Goal: Information Seeking & Learning: Find contact information

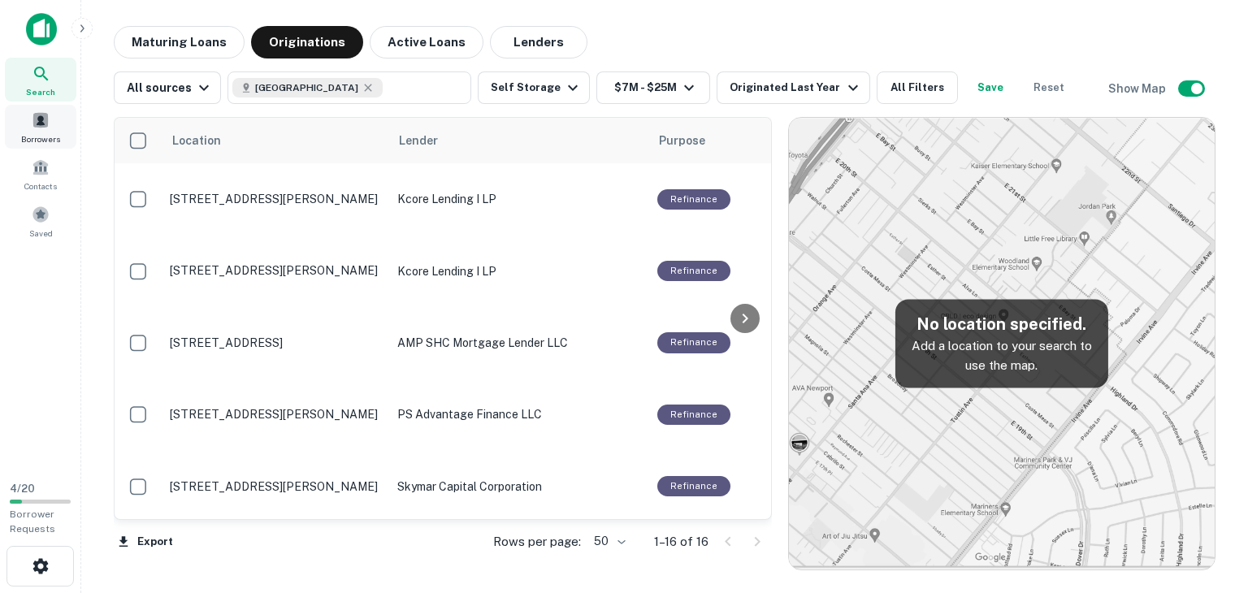
scroll to position [439, 0]
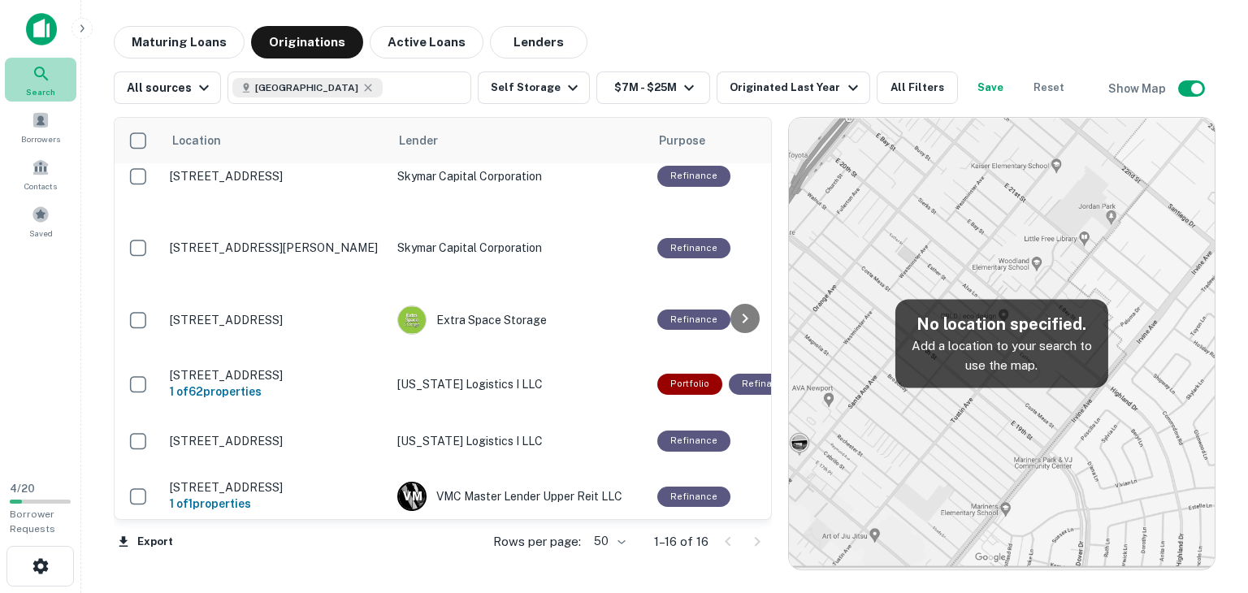
click at [40, 80] on icon at bounding box center [42, 74] width 20 height 20
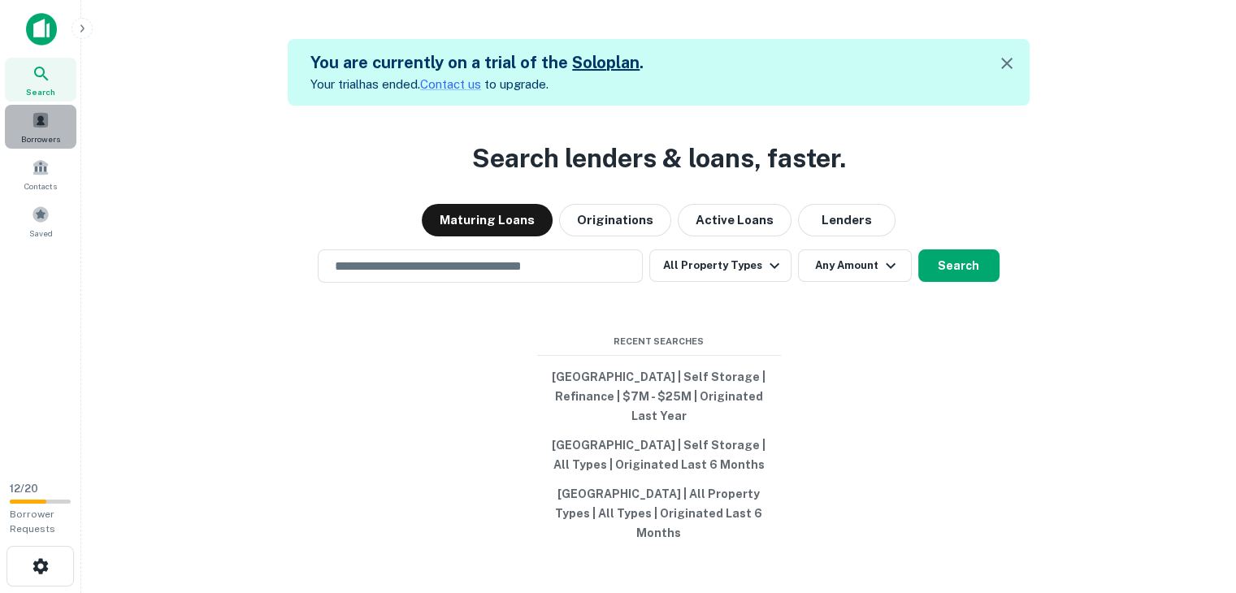
click at [50, 121] on div "Borrowers" at bounding box center [41, 127] width 72 height 44
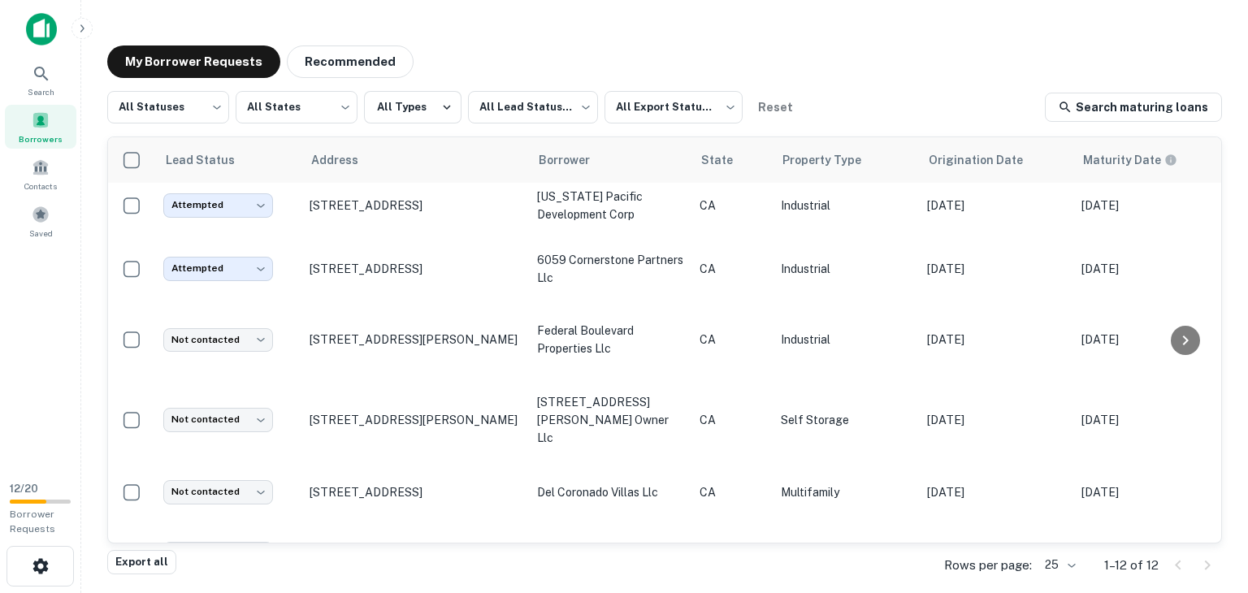
scroll to position [218, 0]
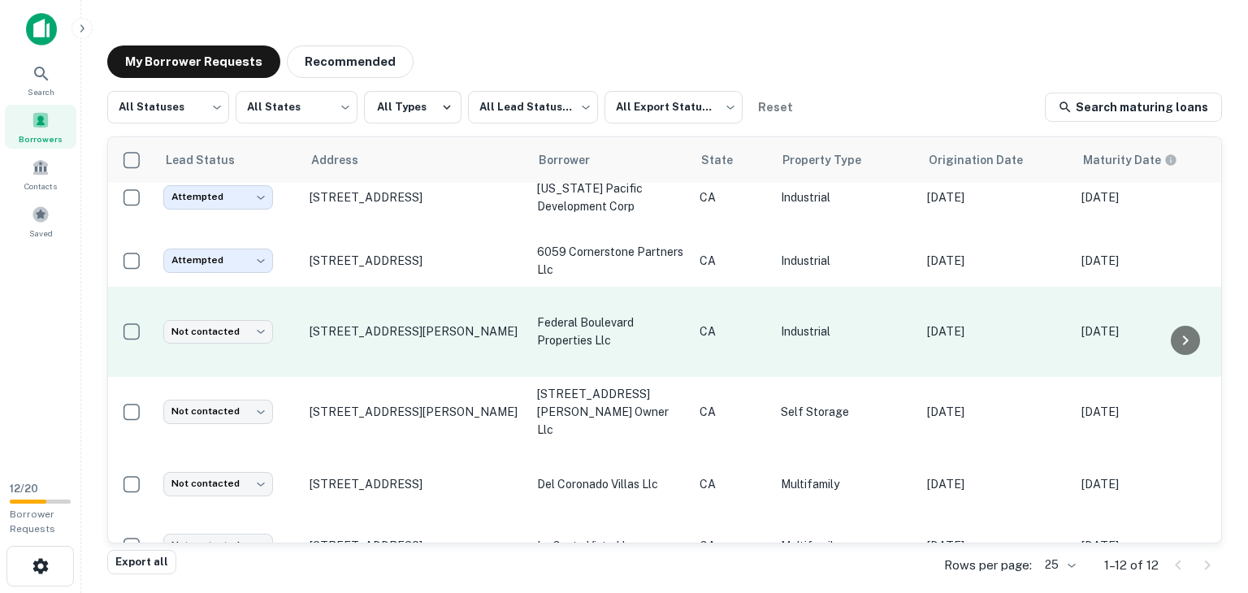
click at [417, 339] on td "9790 Olson Dr San Diego, CA92121" at bounding box center [416, 332] width 228 height 90
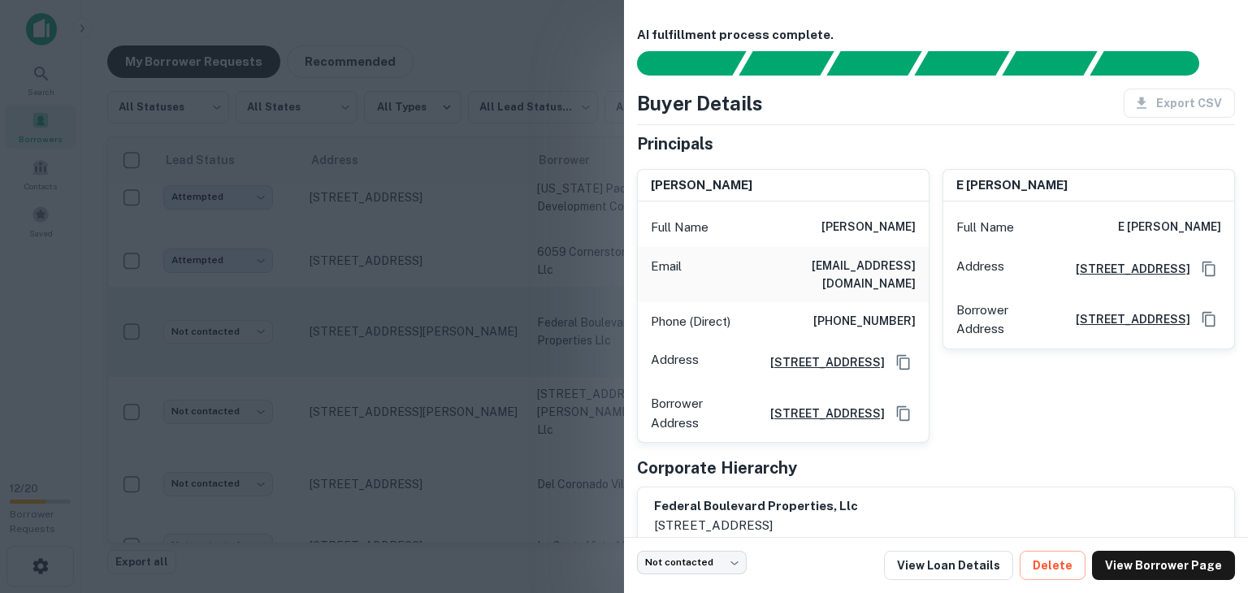
click at [417, 339] on div at bounding box center [624, 296] width 1248 height 593
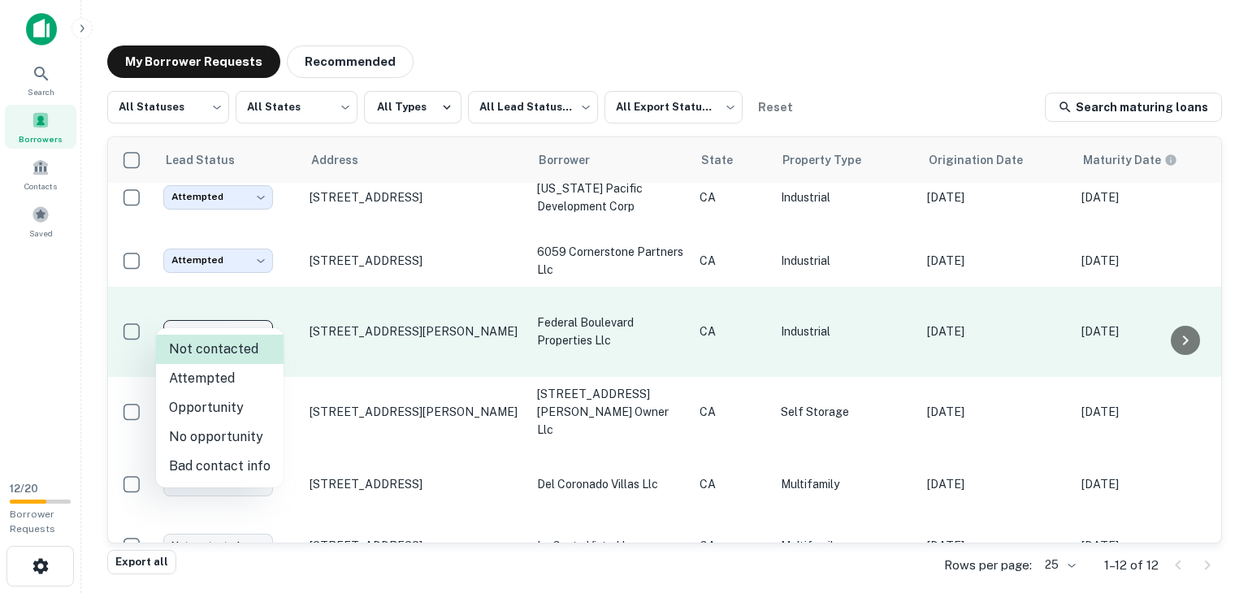
click at [230, 327] on body "Search Borrowers Contacts Saved 12 / 20 Borrower Requests My Borrower Requests …" at bounding box center [624, 296] width 1248 height 593
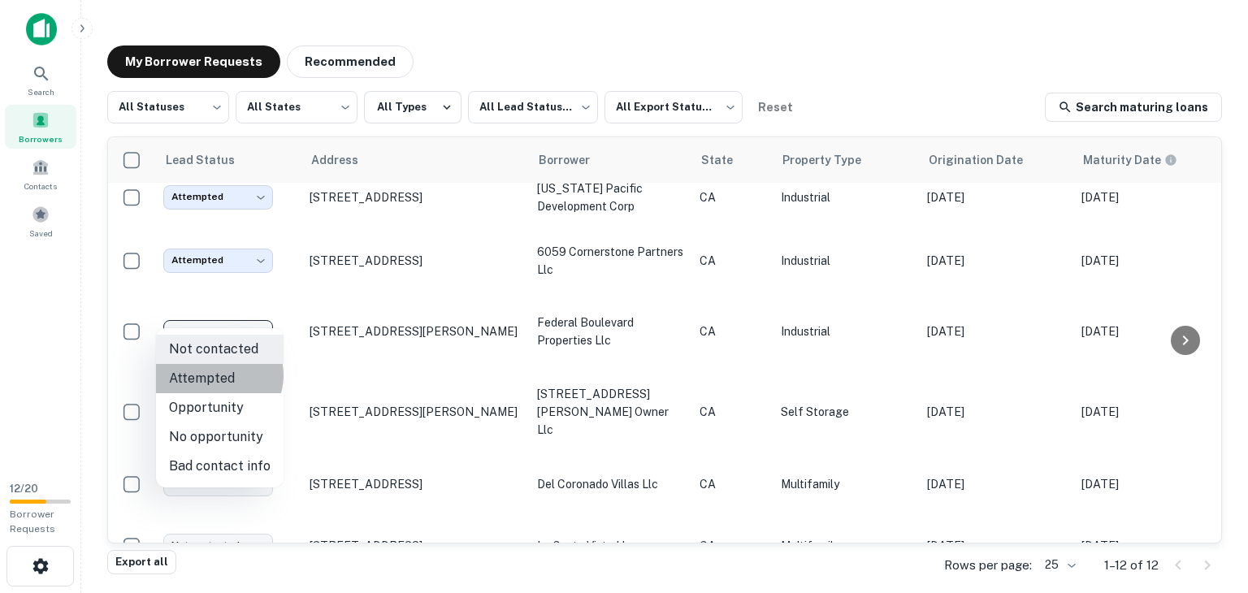
click at [217, 376] on li "Attempted" at bounding box center [220, 378] width 128 height 29
type input "*********"
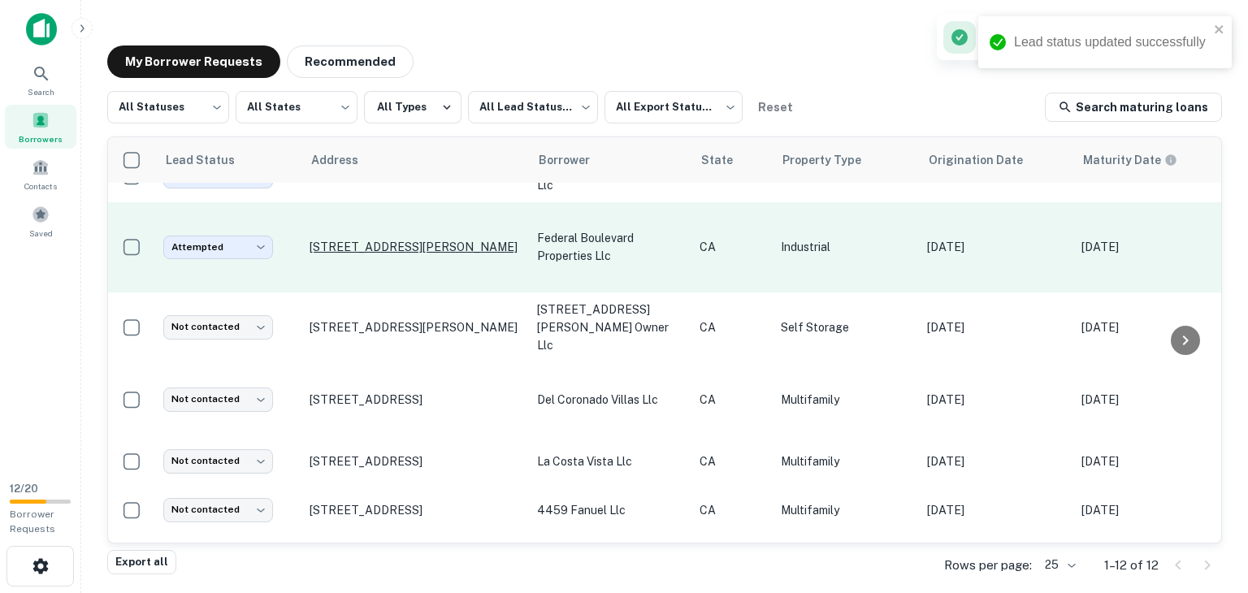
scroll to position [307, 0]
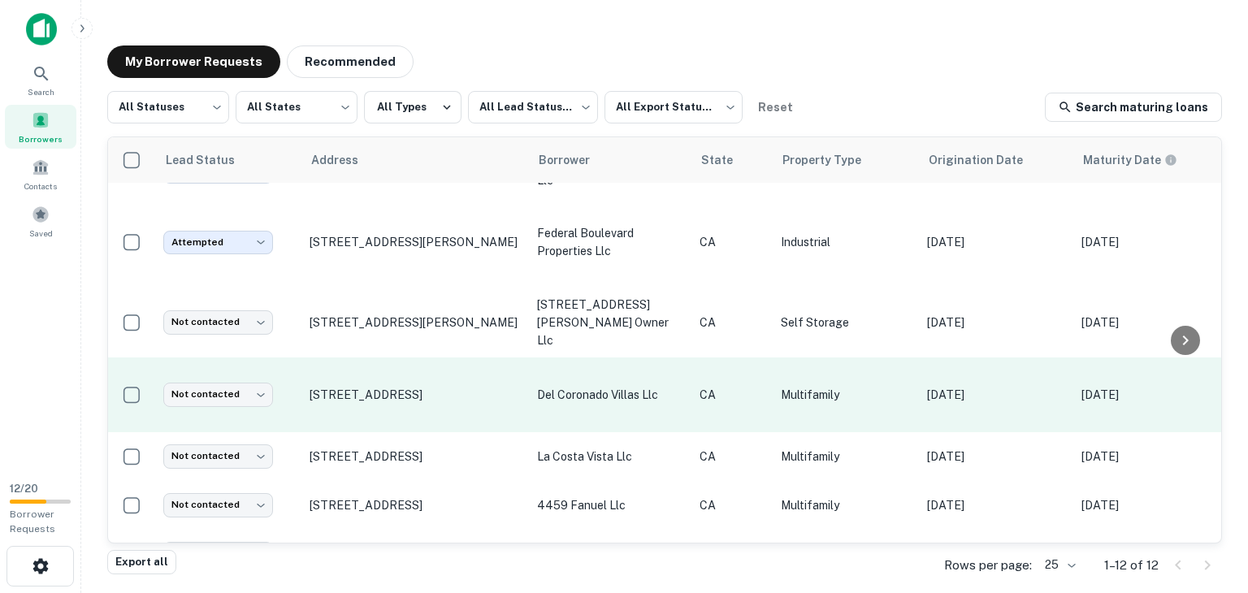
click at [410, 364] on td "1596 Coronado Ave San Diego, CA92154" at bounding box center [416, 395] width 228 height 75
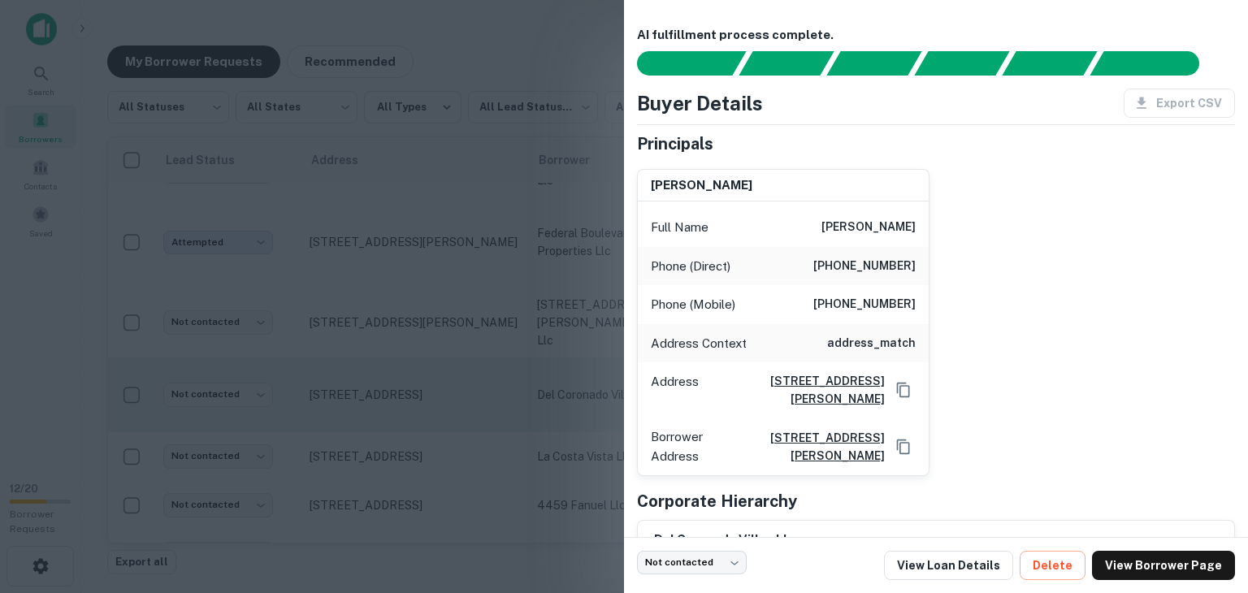
click at [410, 364] on div at bounding box center [624, 296] width 1248 height 593
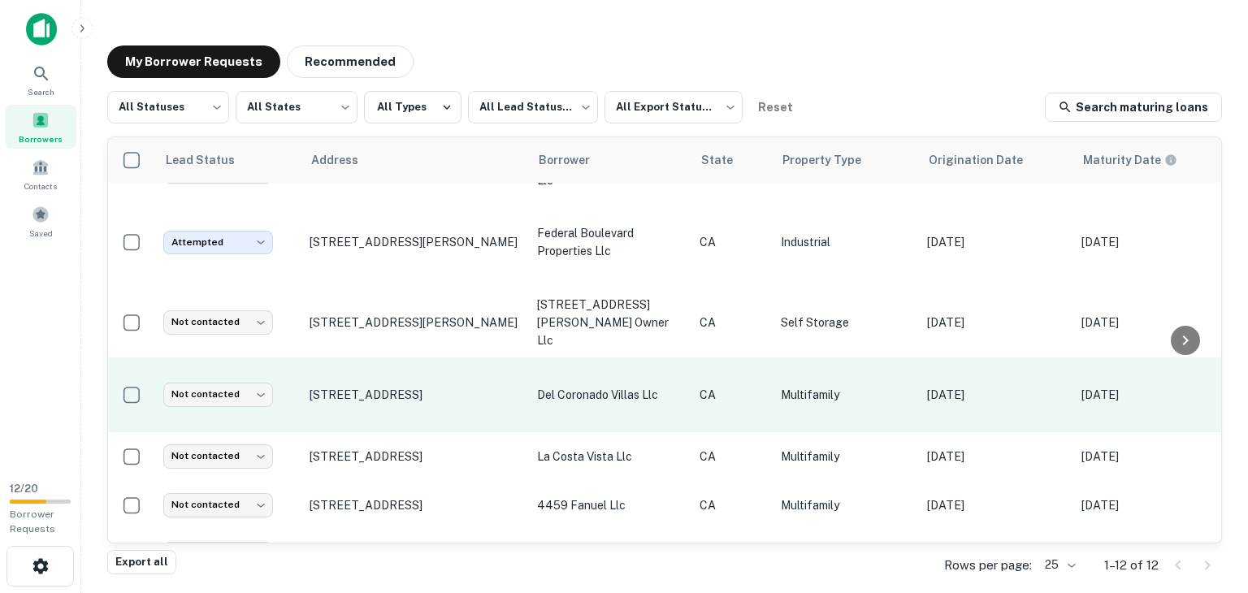
scroll to position [0, 0]
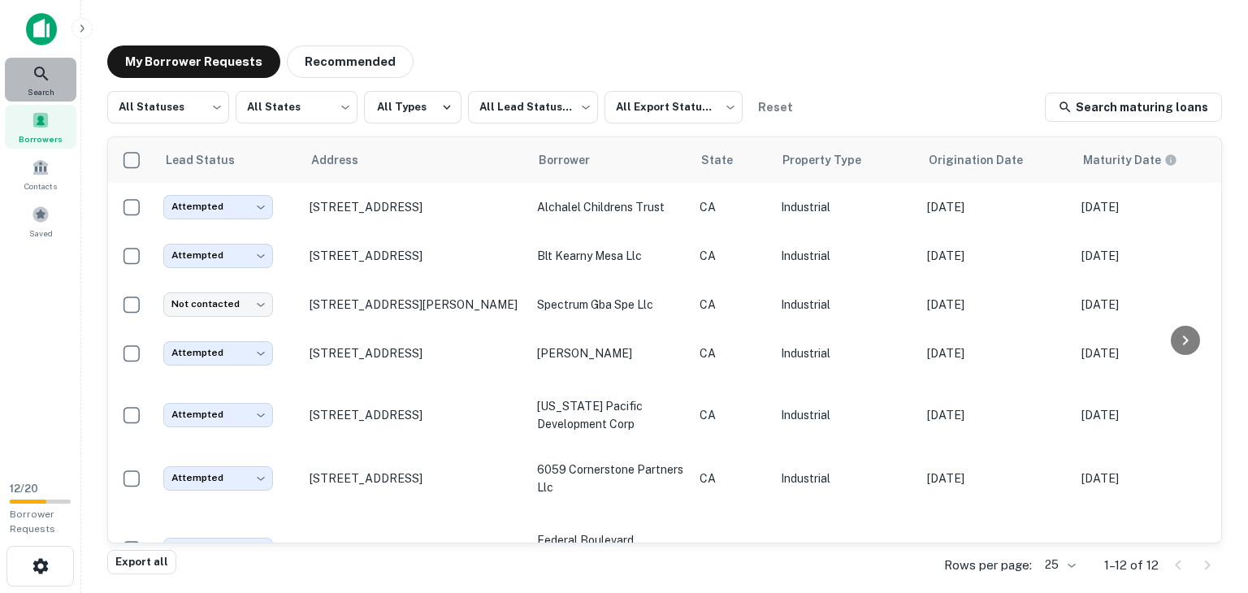
click at [45, 76] on icon at bounding box center [41, 74] width 14 height 14
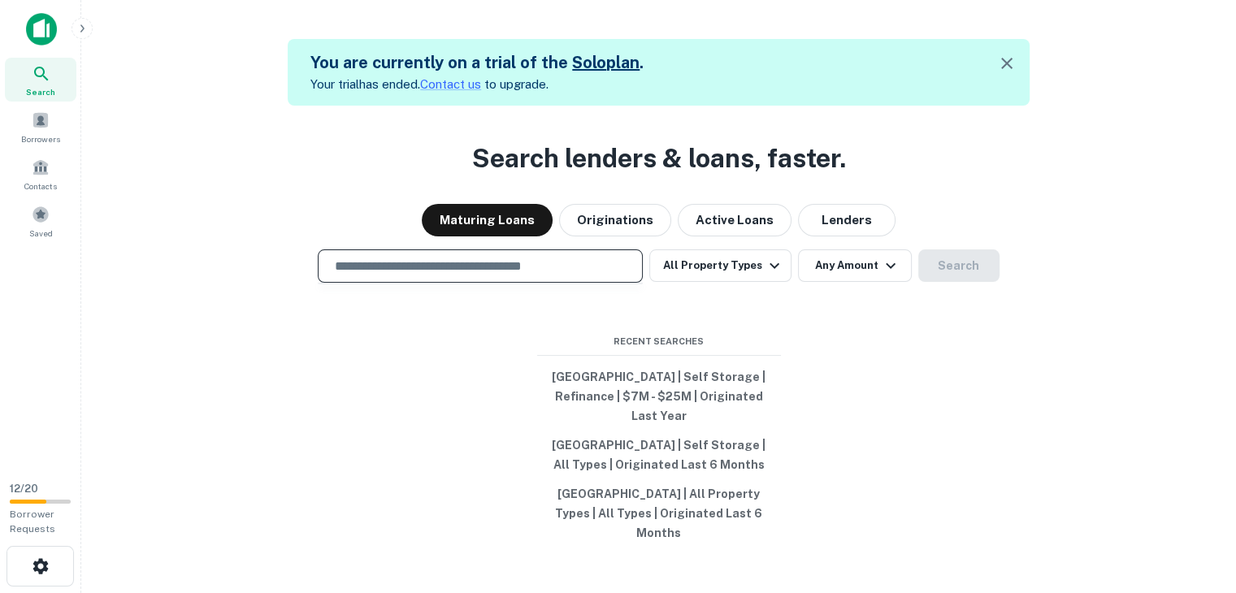
click at [452, 276] on input "text" at bounding box center [480, 266] width 310 height 19
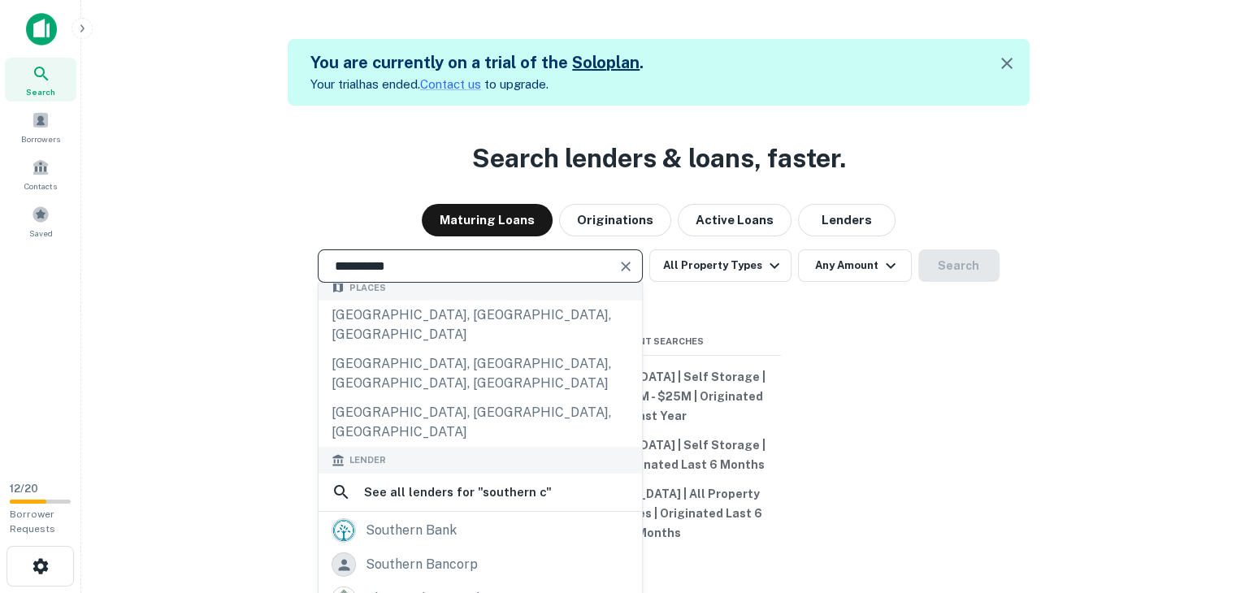
scroll to position [96, 0]
click at [410, 276] on input "**********" at bounding box center [468, 266] width 286 height 19
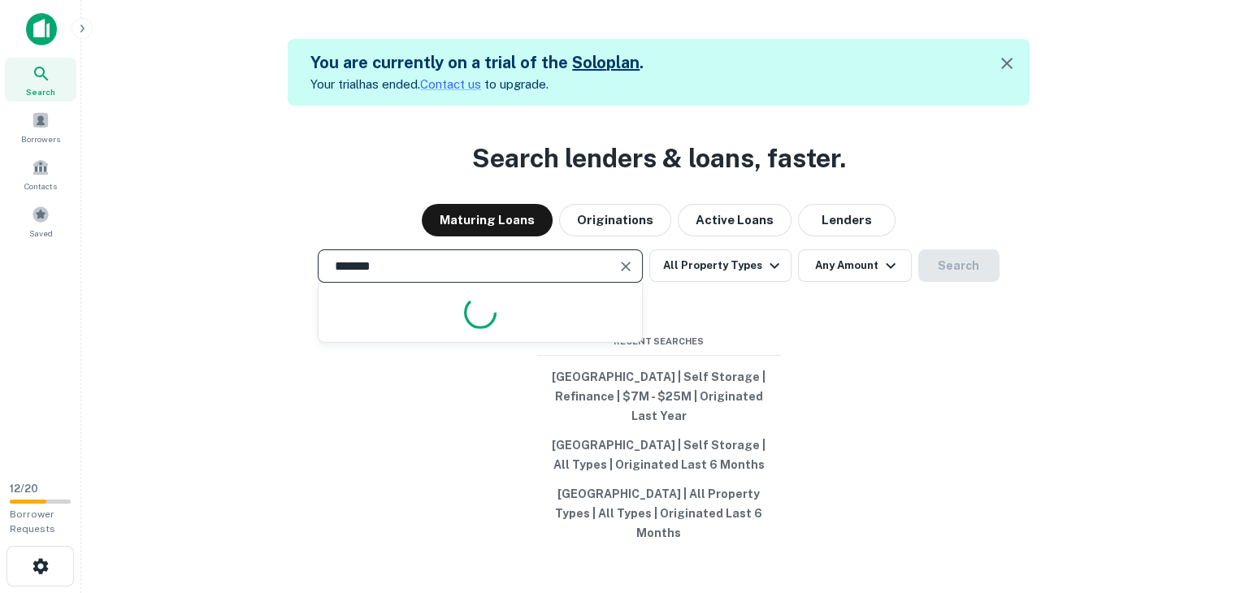
type input "**********"
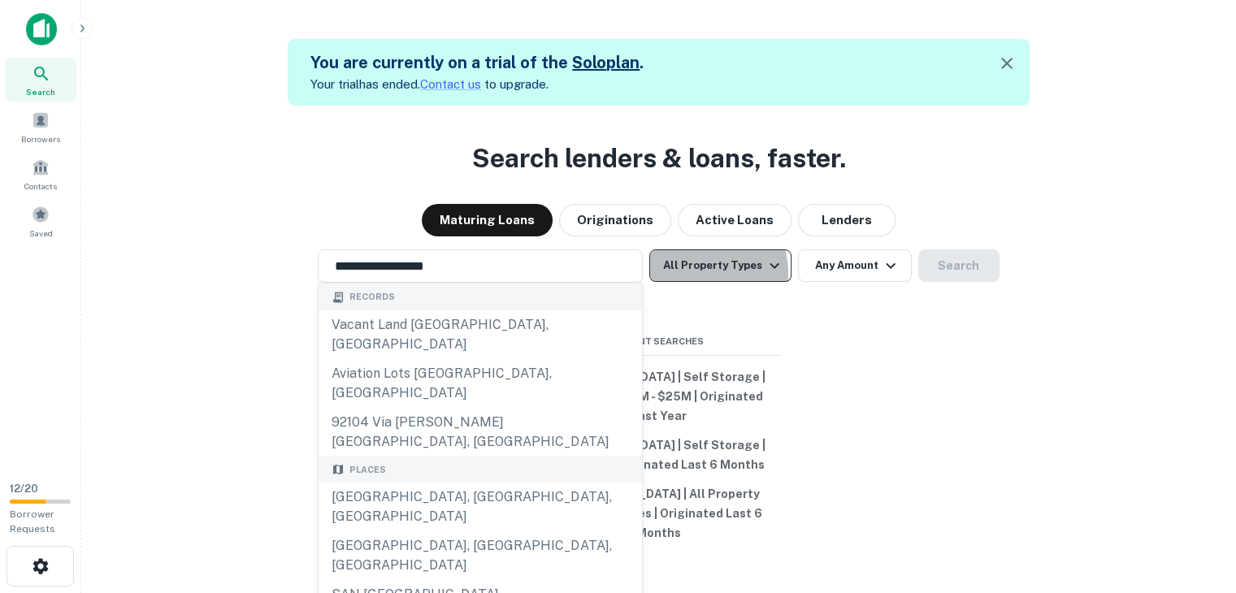
click at [706, 282] on button "All Property Types" at bounding box center [719, 266] width 141 height 33
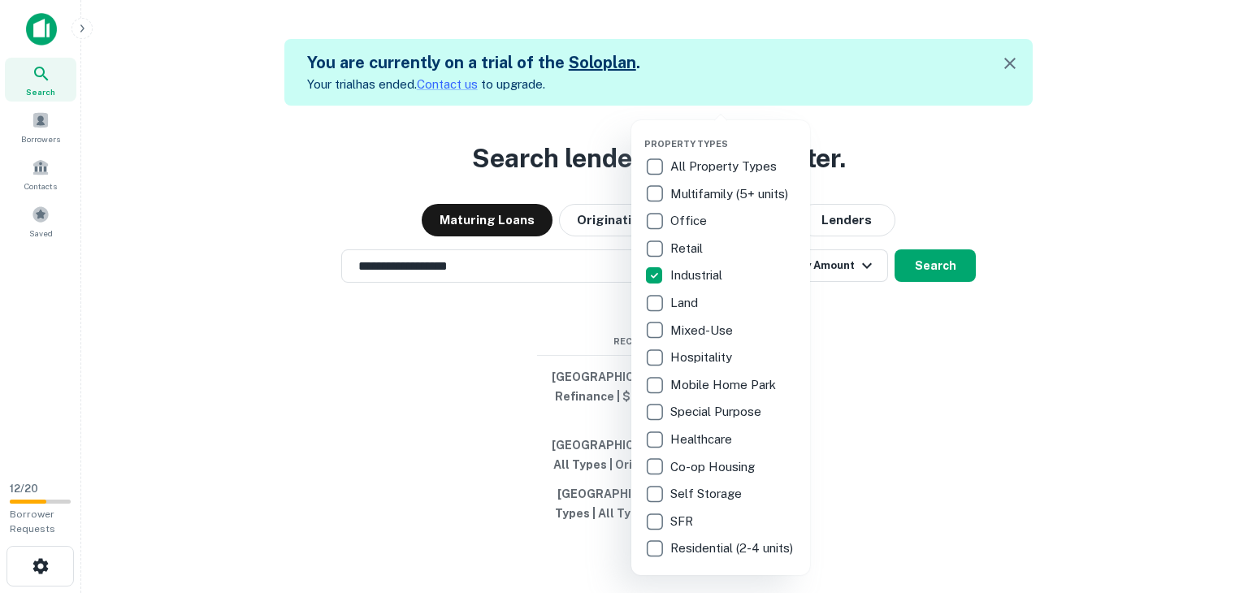
click at [846, 325] on div at bounding box center [624, 296] width 1248 height 593
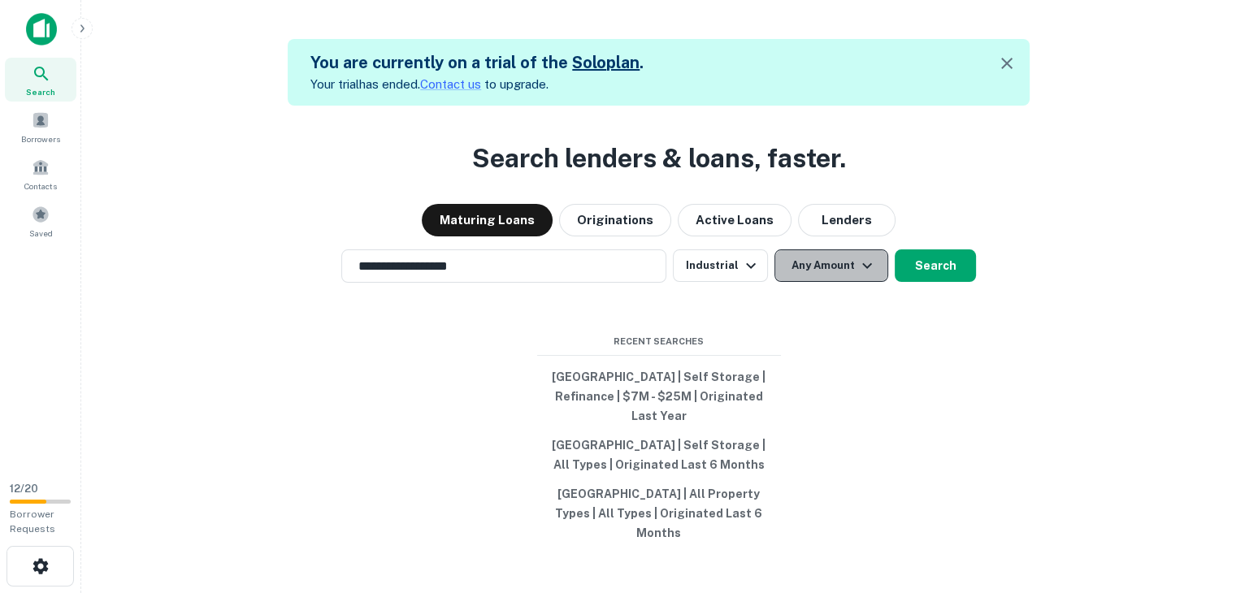
click at [849, 282] on button "Any Amount" at bounding box center [832, 266] width 114 height 33
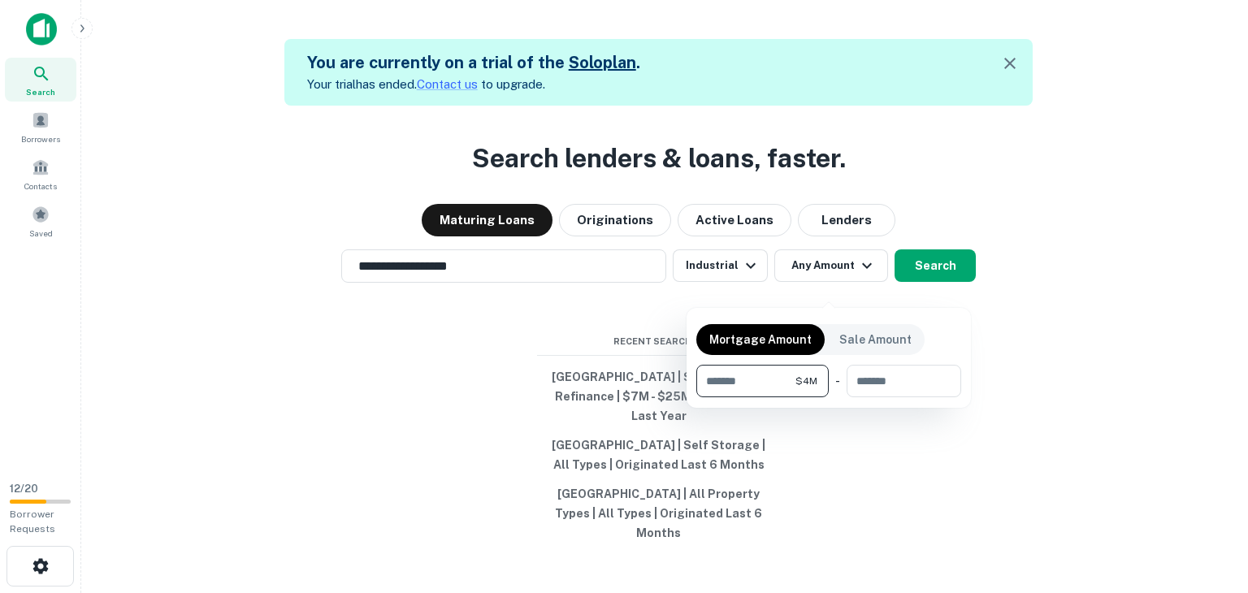
type input "*******"
type input "********"
click at [951, 284] on div at bounding box center [624, 296] width 1248 height 593
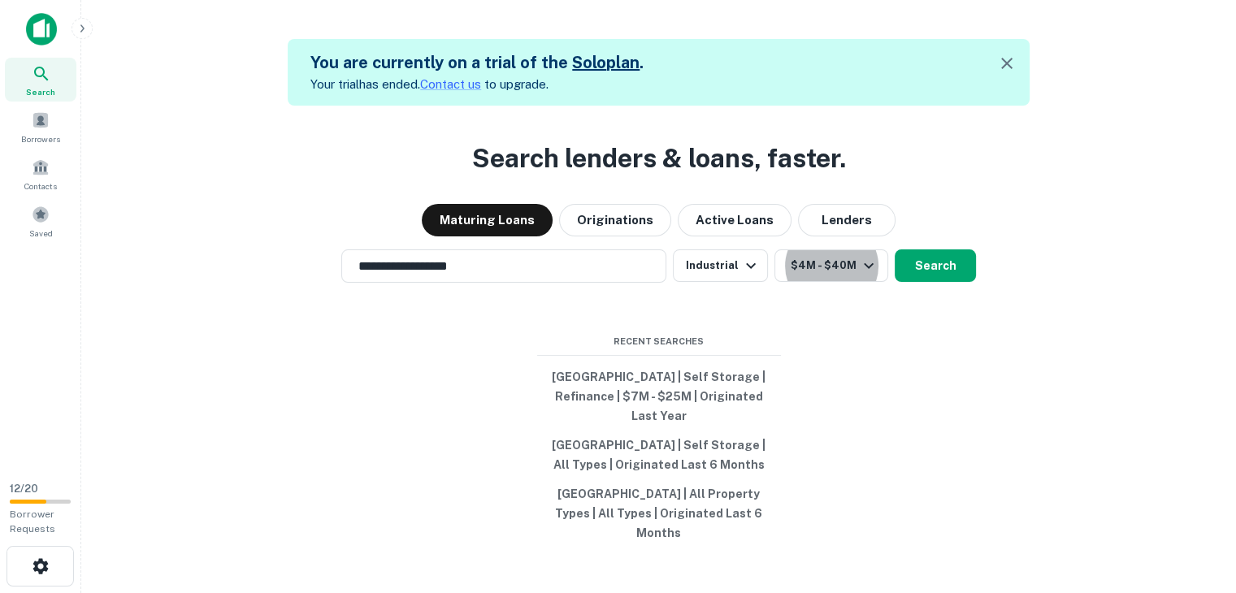
click at [951, 282] on button "Search" at bounding box center [935, 266] width 81 height 33
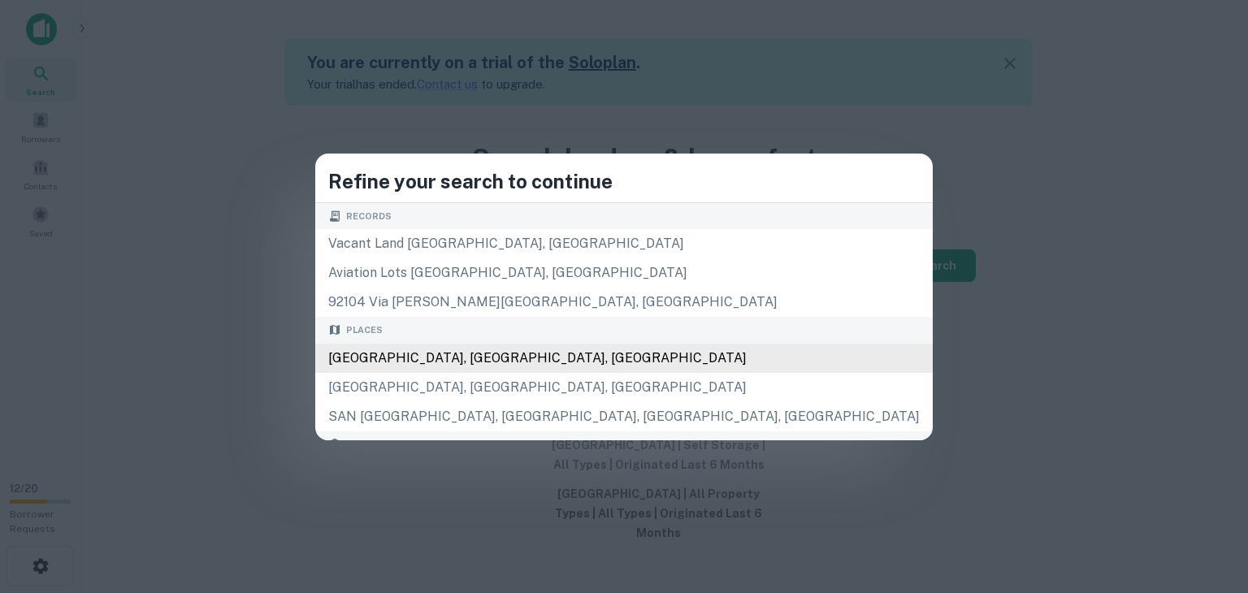
click at [549, 364] on div "San Diego, CA, USA" at bounding box center [624, 358] width 618 height 29
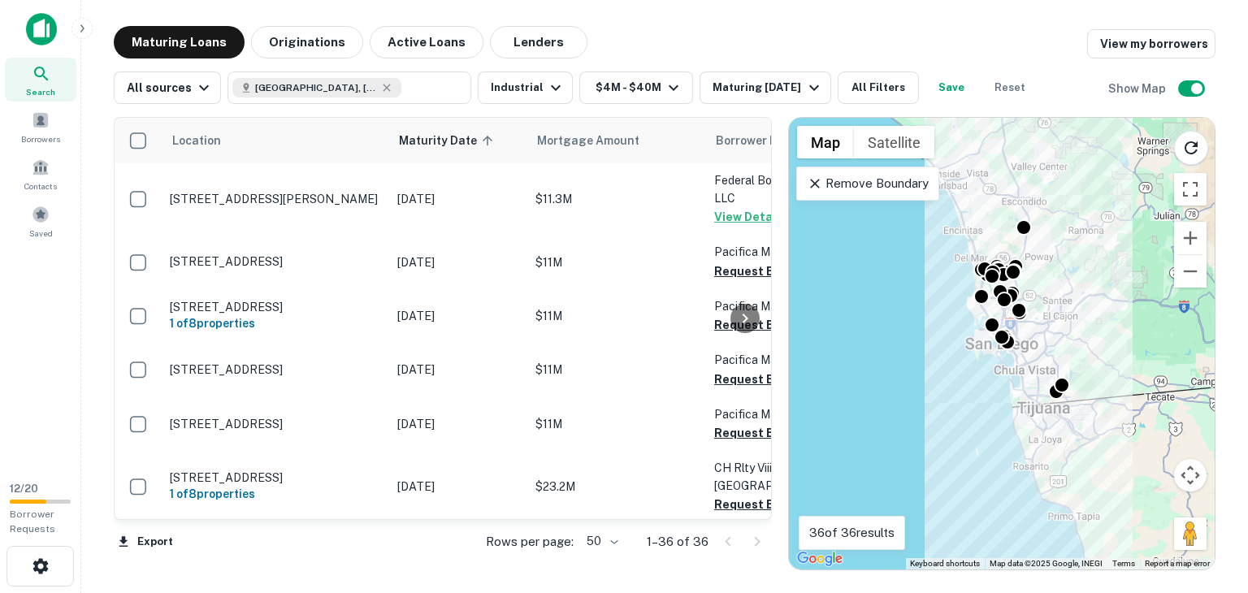
click at [811, 183] on icon at bounding box center [815, 184] width 16 height 16
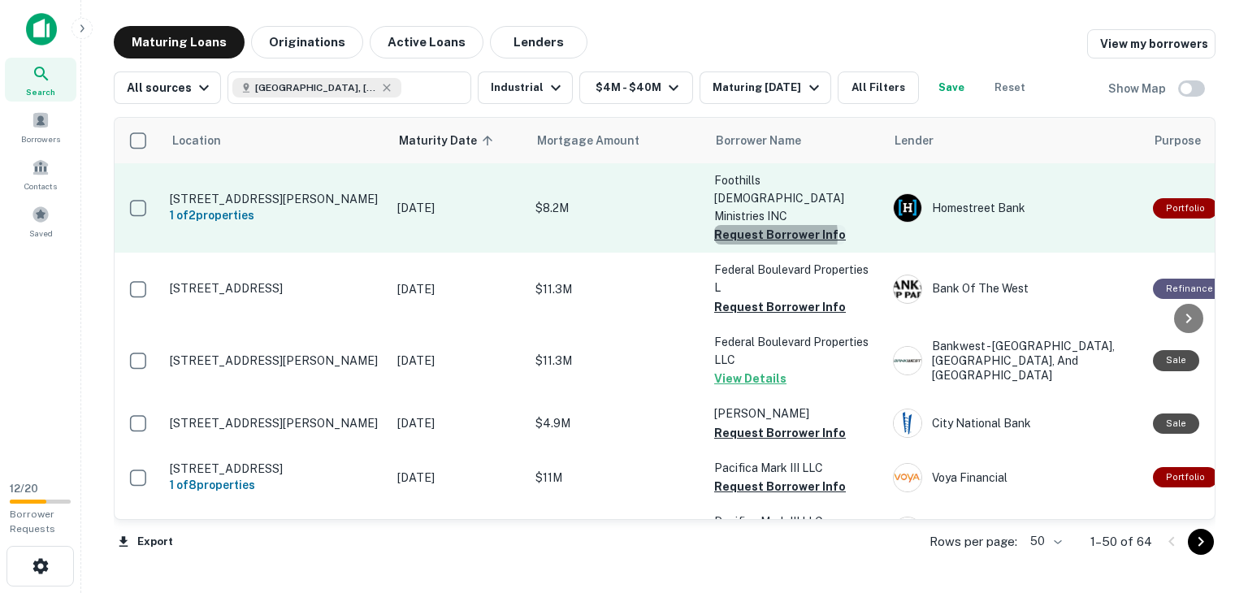
click at [756, 225] on button "Request Borrower Info" at bounding box center [780, 235] width 132 height 20
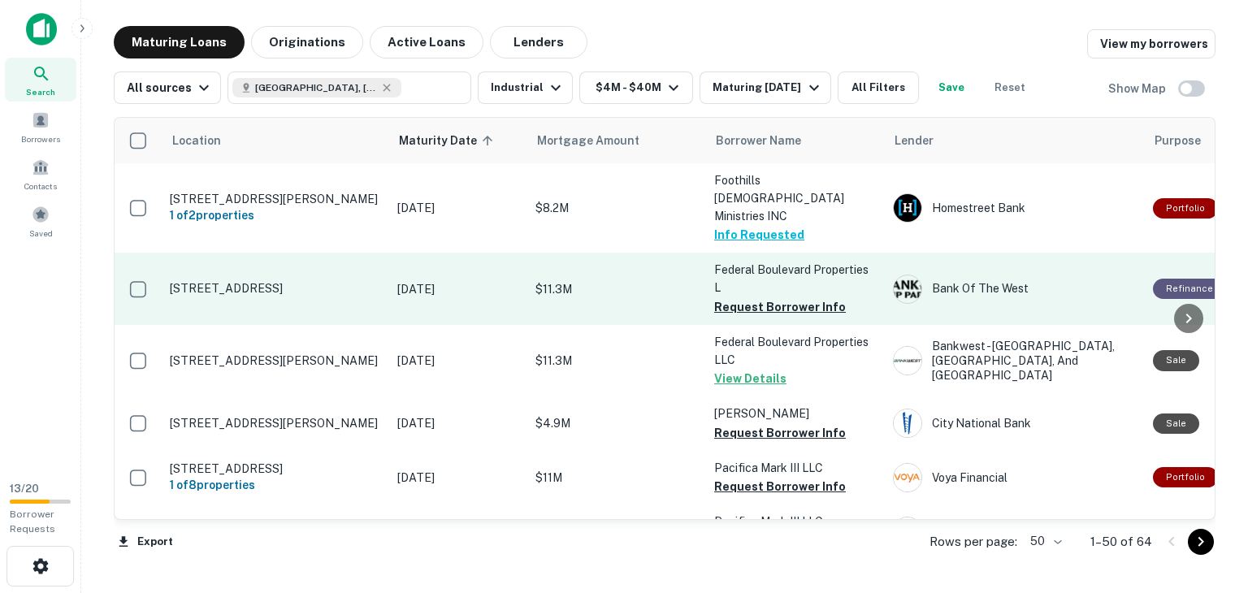
click at [644, 289] on td "$11.3M" at bounding box center [616, 289] width 179 height 72
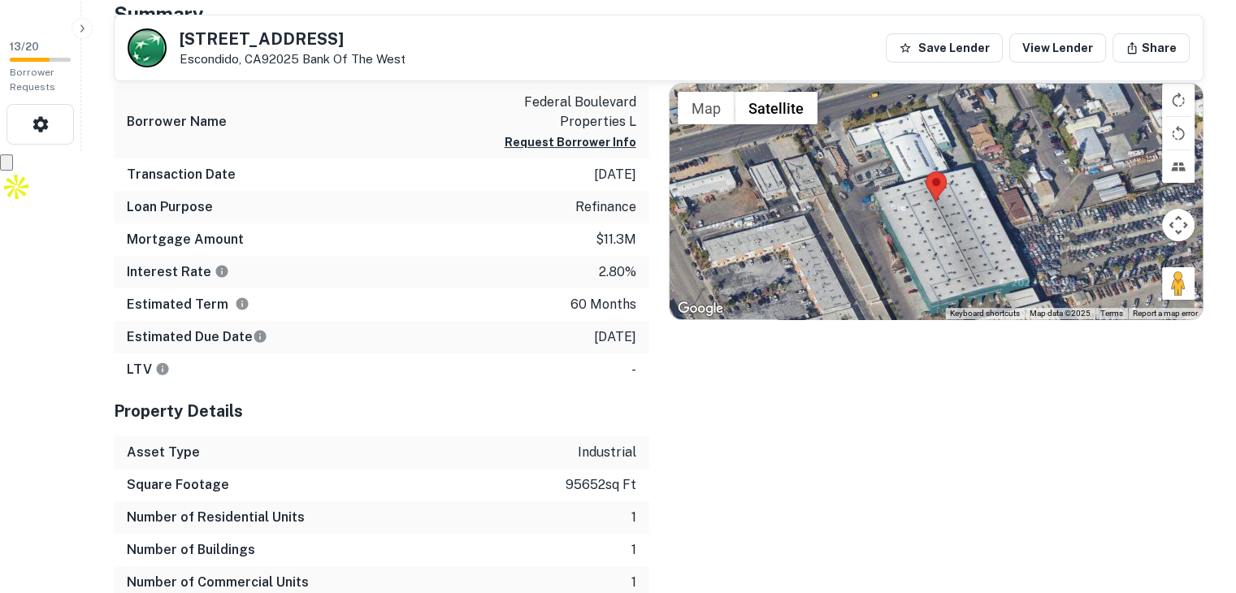
scroll to position [445, 0]
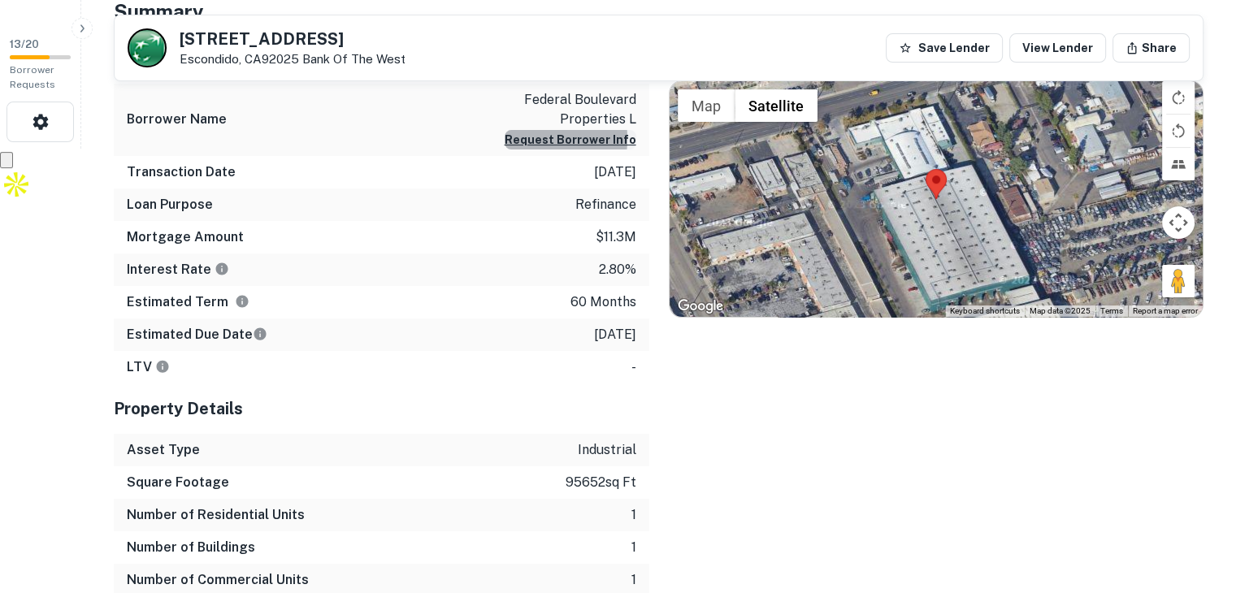
click at [543, 138] on button "Request Borrower Info" at bounding box center [571, 140] width 132 height 20
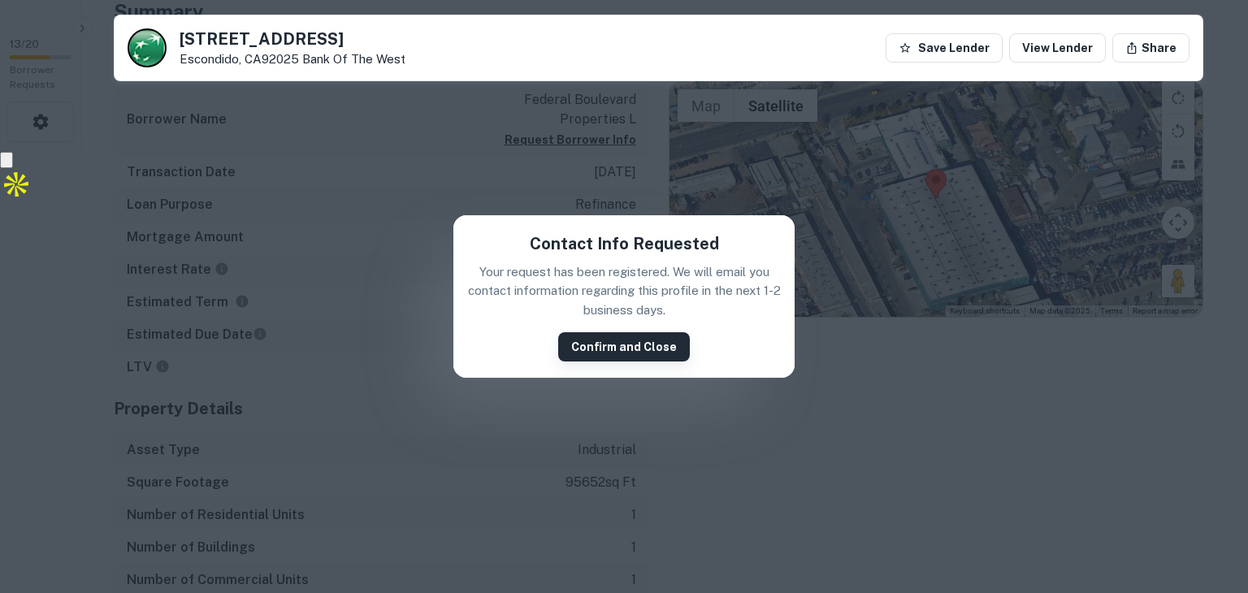
click at [582, 356] on button "Confirm and Close" at bounding box center [624, 346] width 132 height 29
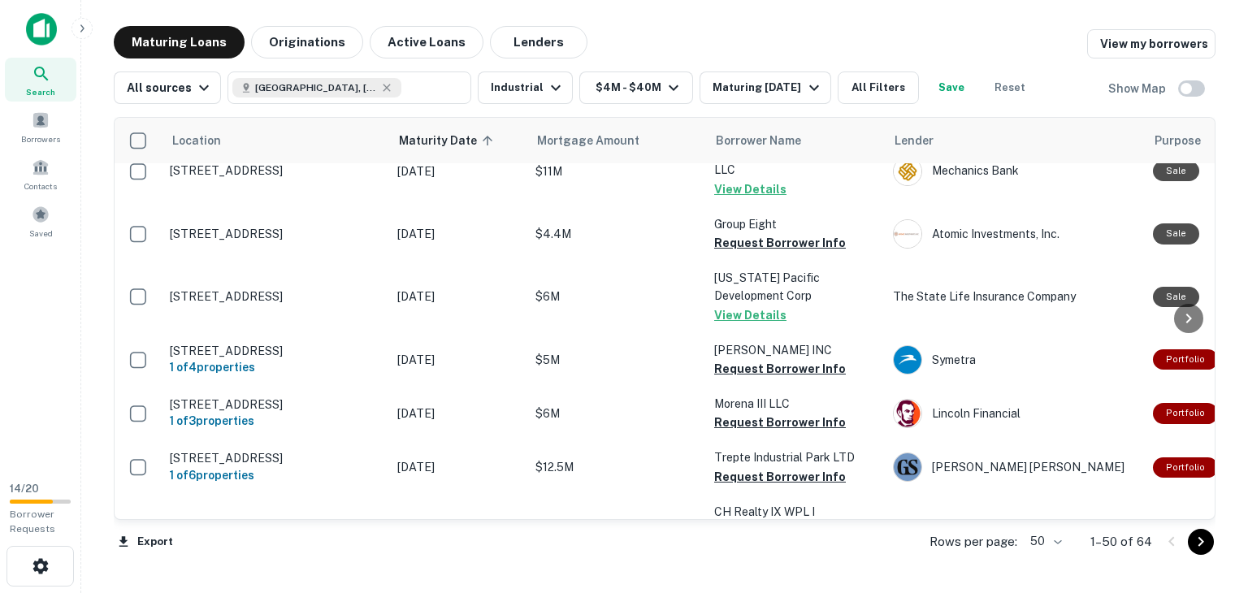
scroll to position [604, 0]
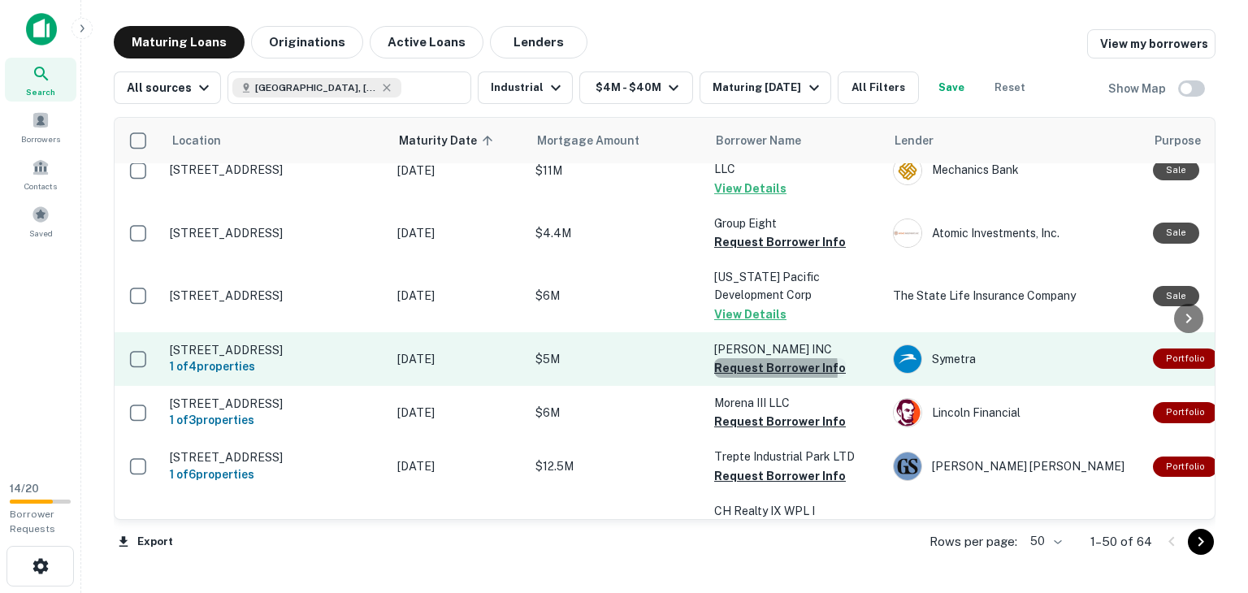
click at [724, 358] on button "Request Borrower Info" at bounding box center [780, 368] width 132 height 20
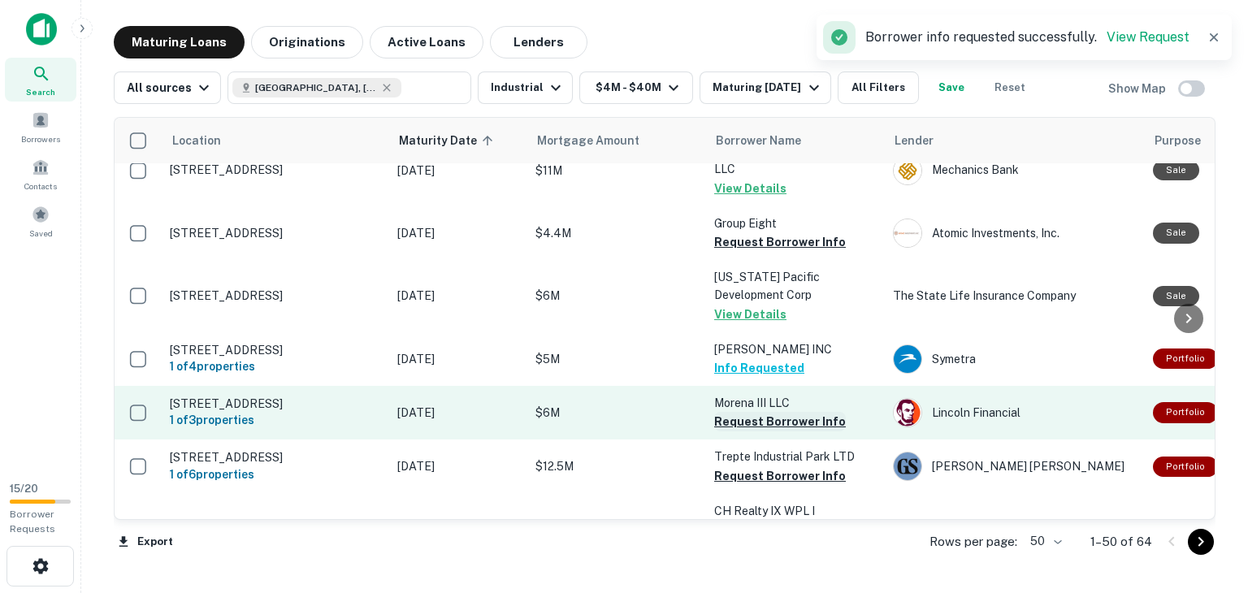
click at [731, 412] on button "Request Borrower Info" at bounding box center [780, 422] width 132 height 20
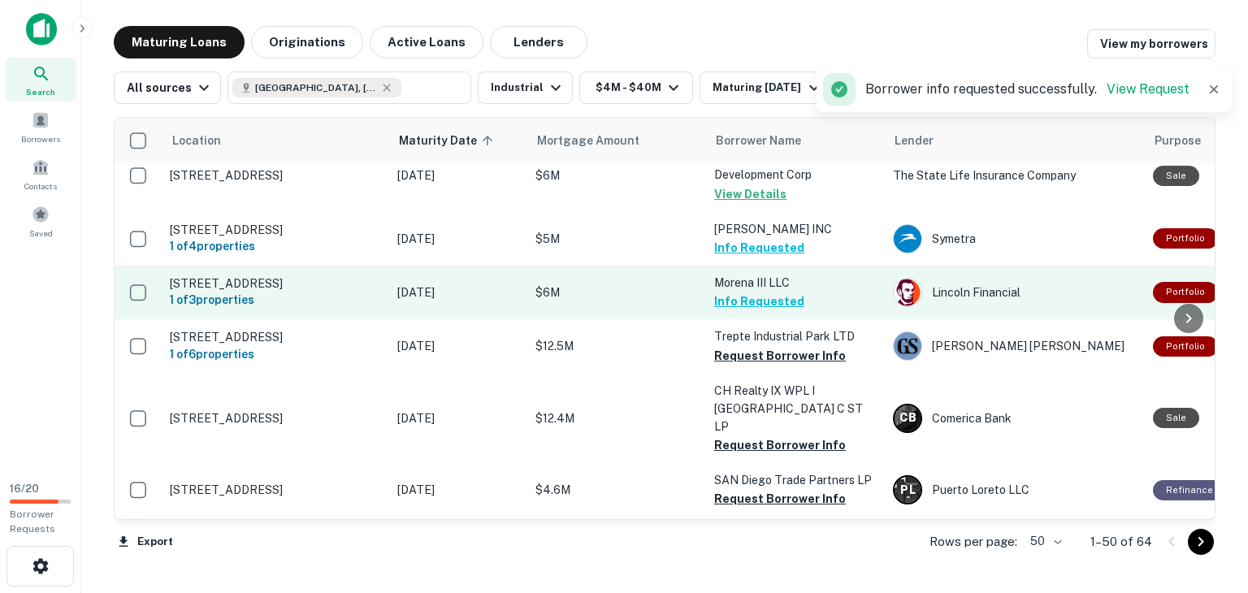
scroll to position [727, 0]
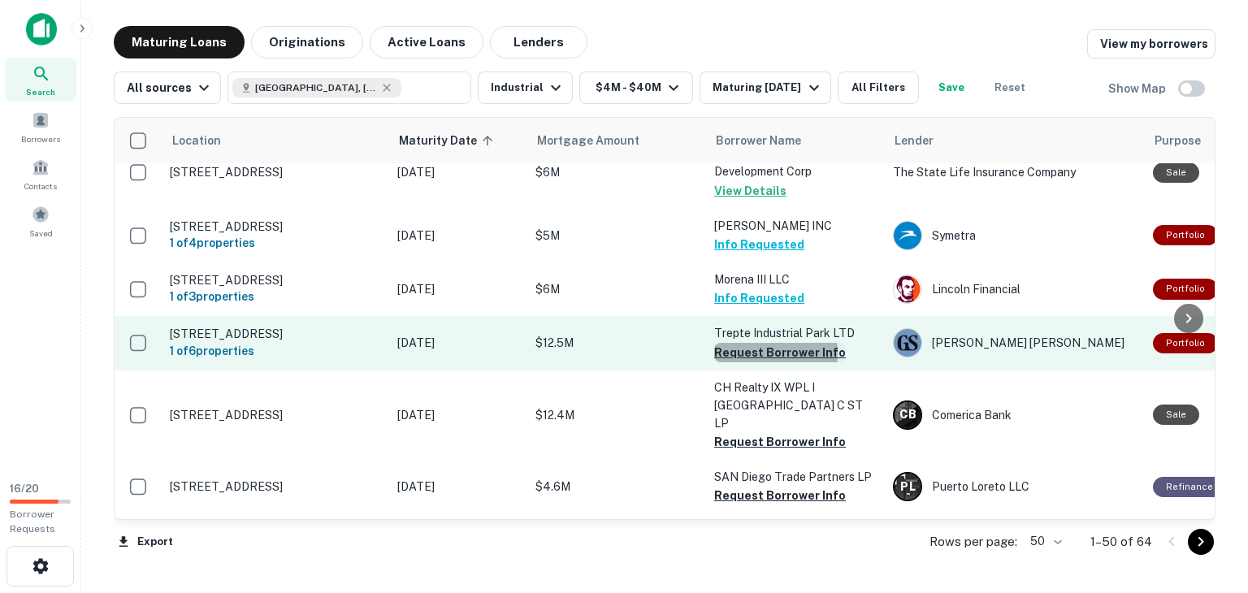
click at [740, 343] on button "Request Borrower Info" at bounding box center [780, 353] width 132 height 20
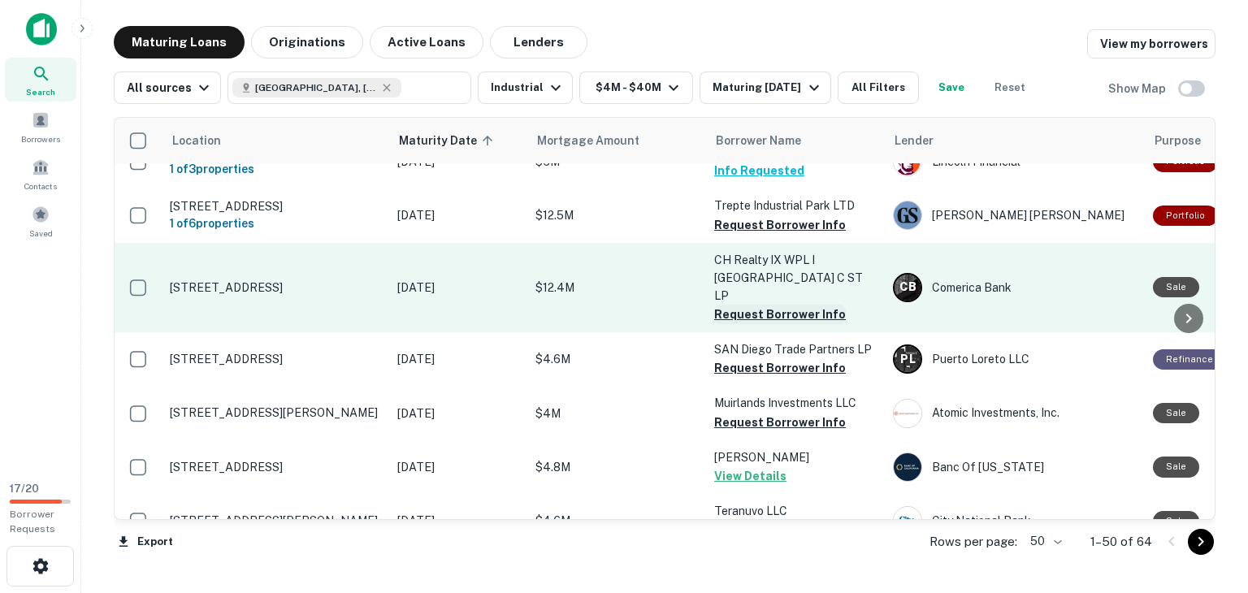
scroll to position [855, 0]
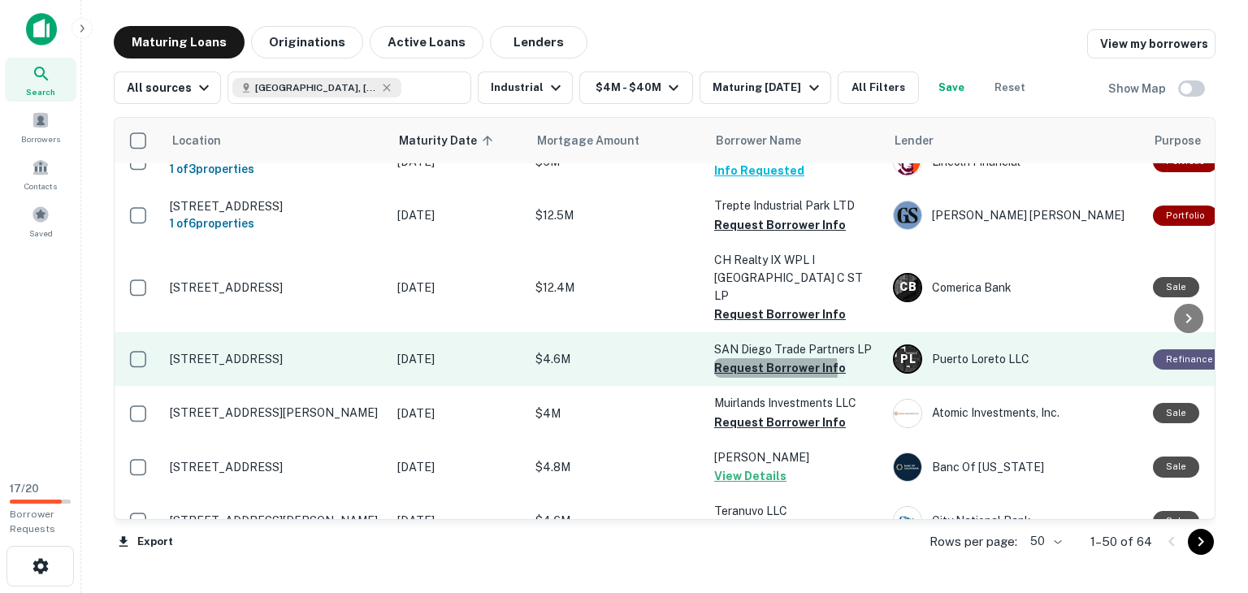
click at [758, 358] on button "Request Borrower Info" at bounding box center [780, 368] width 132 height 20
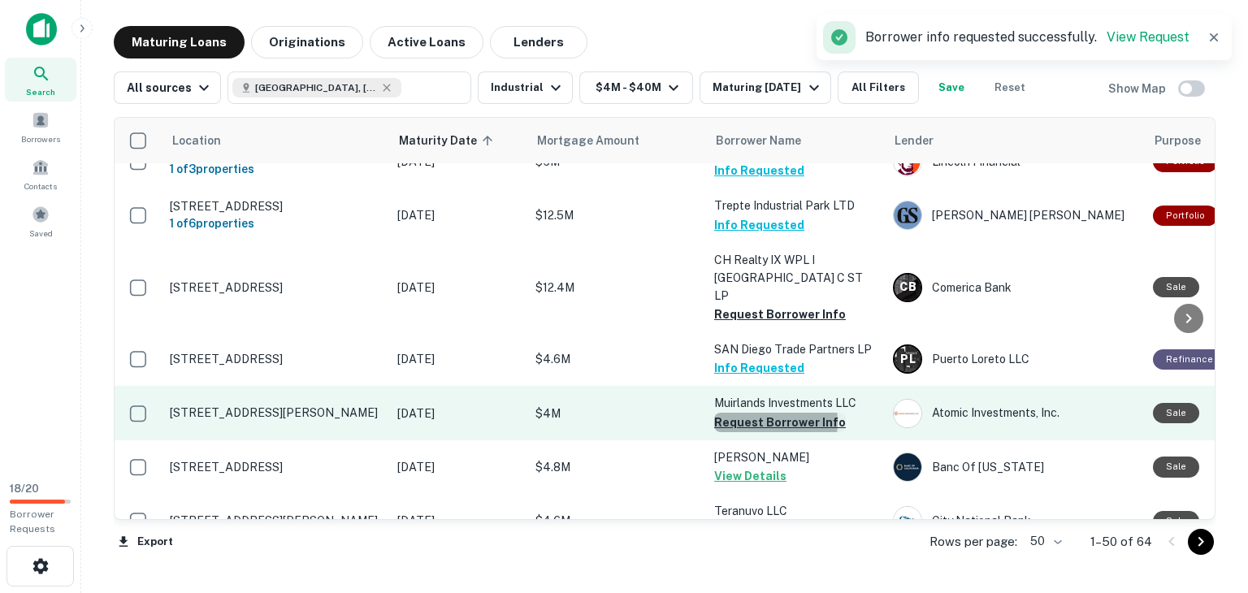
click at [756, 413] on button "Request Borrower Info" at bounding box center [780, 423] width 132 height 20
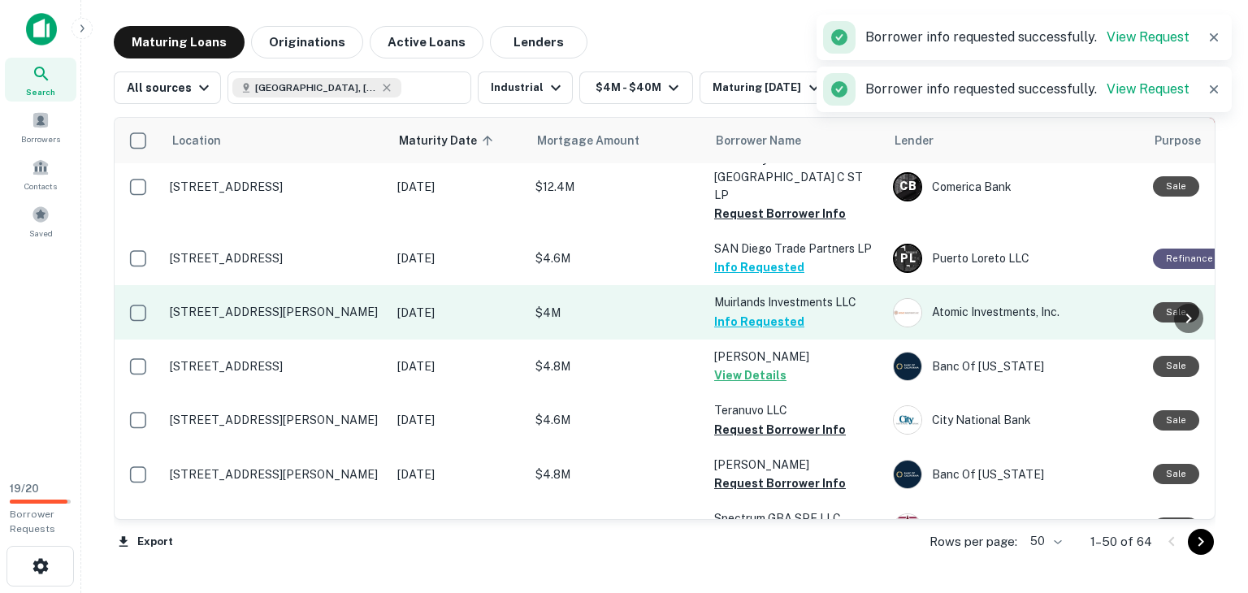
scroll to position [959, 0]
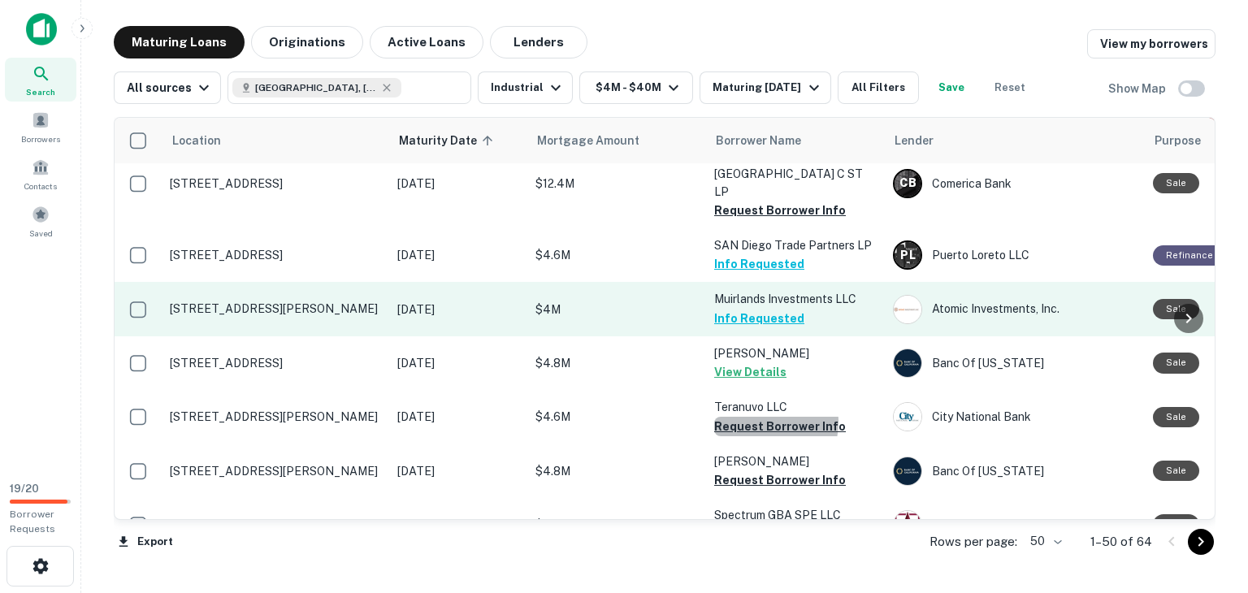
click at [756, 417] on button "Request Borrower Info" at bounding box center [780, 427] width 132 height 20
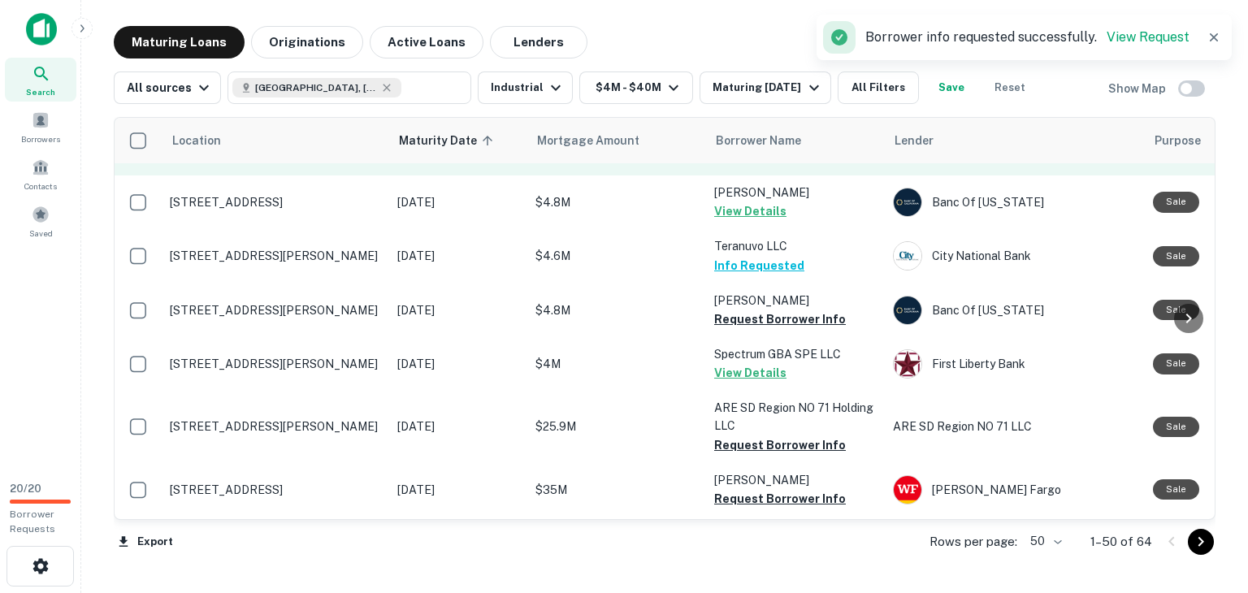
scroll to position [1122, 0]
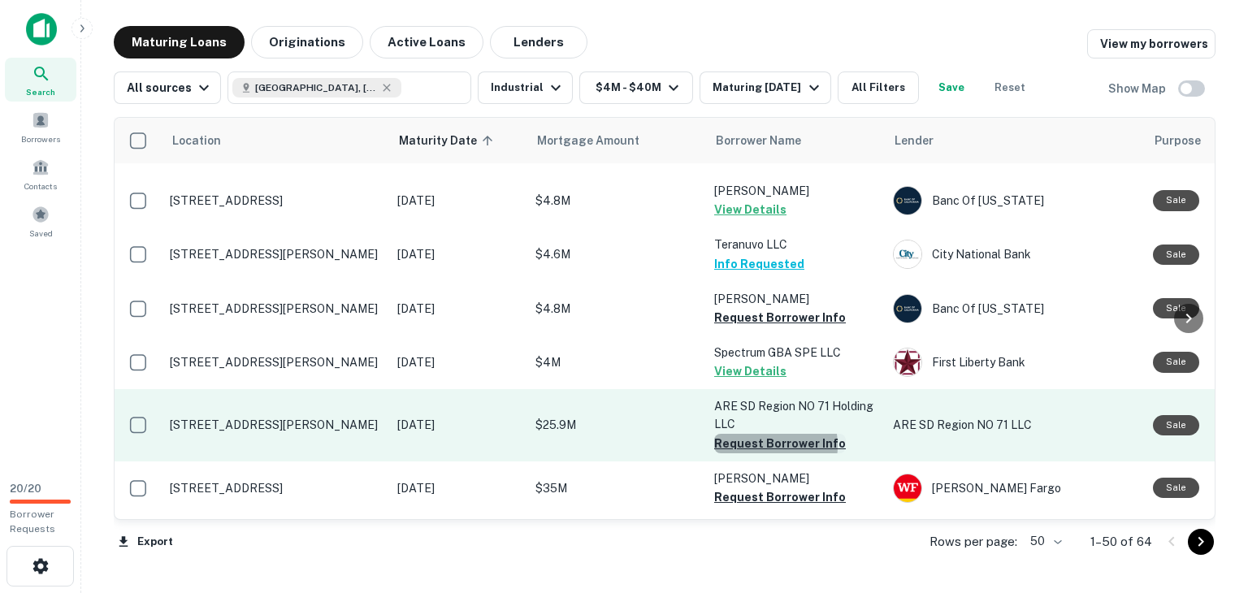
click at [760, 434] on button "Request Borrower Info" at bounding box center [780, 444] width 132 height 20
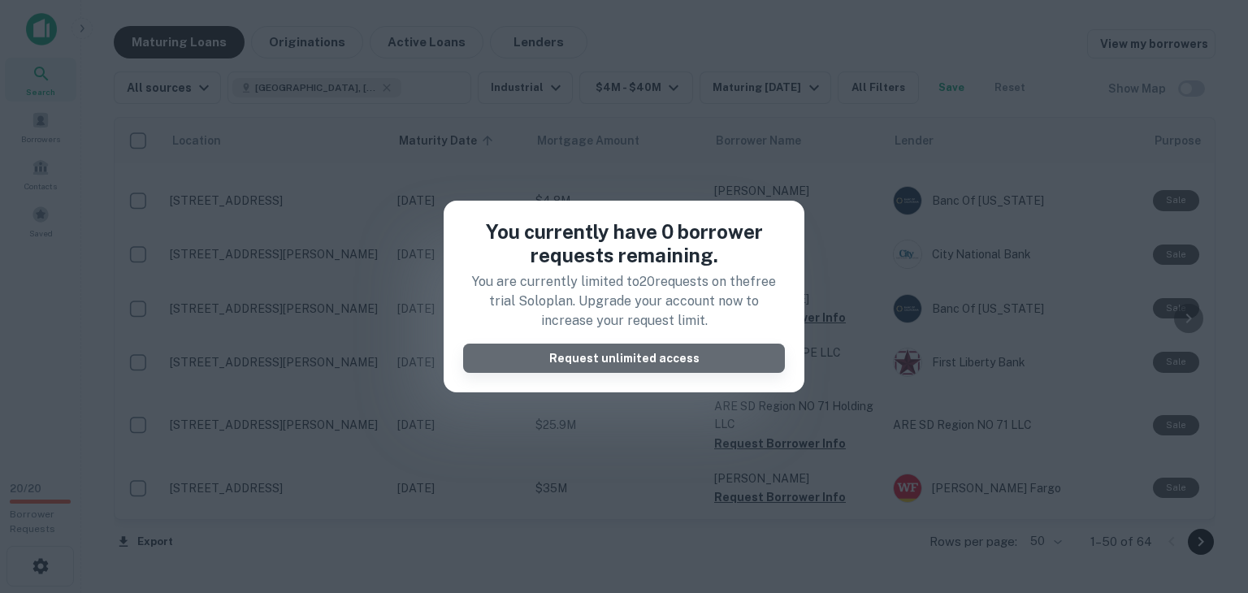
click at [723, 362] on button "Request unlimited access" at bounding box center [624, 358] width 322 height 29
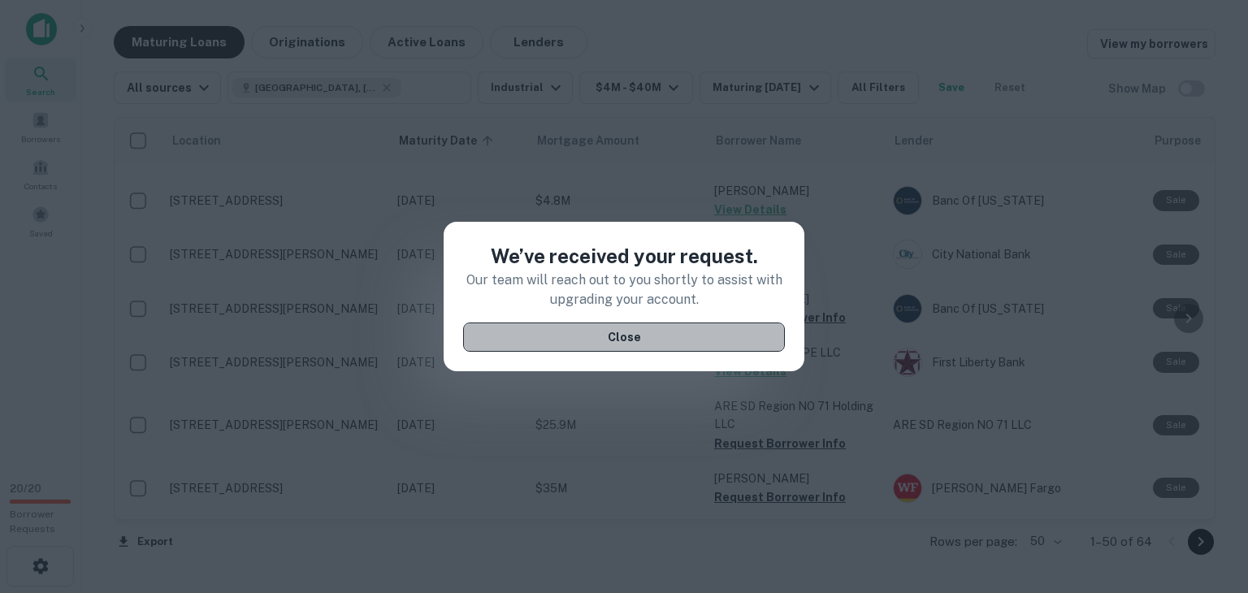
click at [706, 348] on button "Close" at bounding box center [624, 337] width 322 height 29
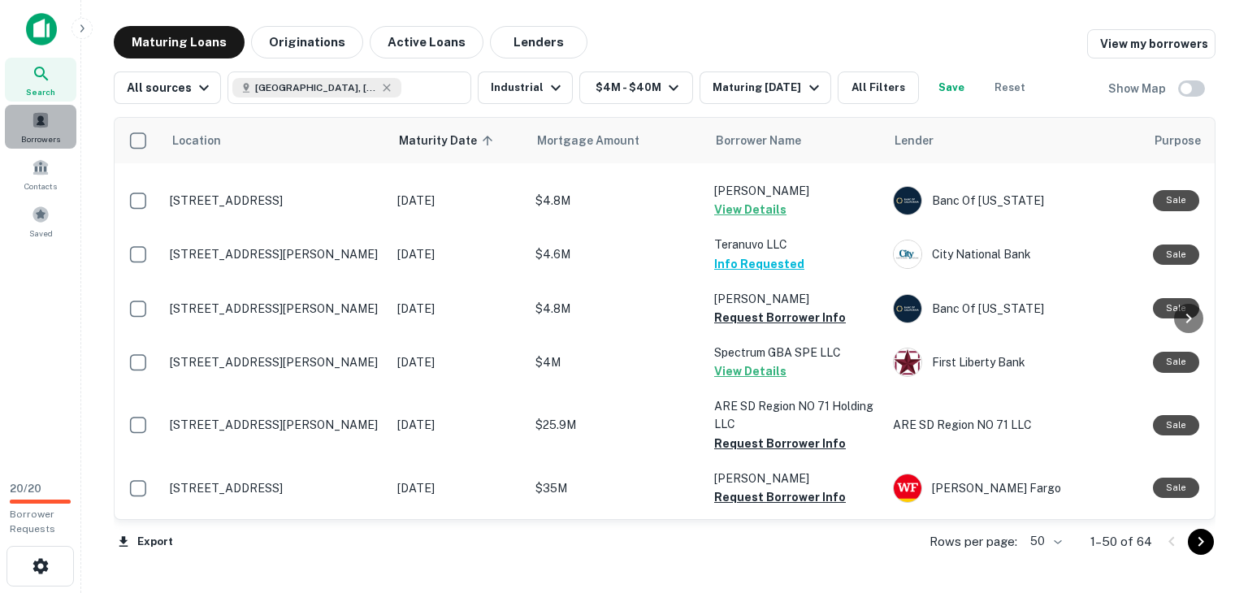
click at [46, 131] on div "Borrowers" at bounding box center [41, 127] width 72 height 44
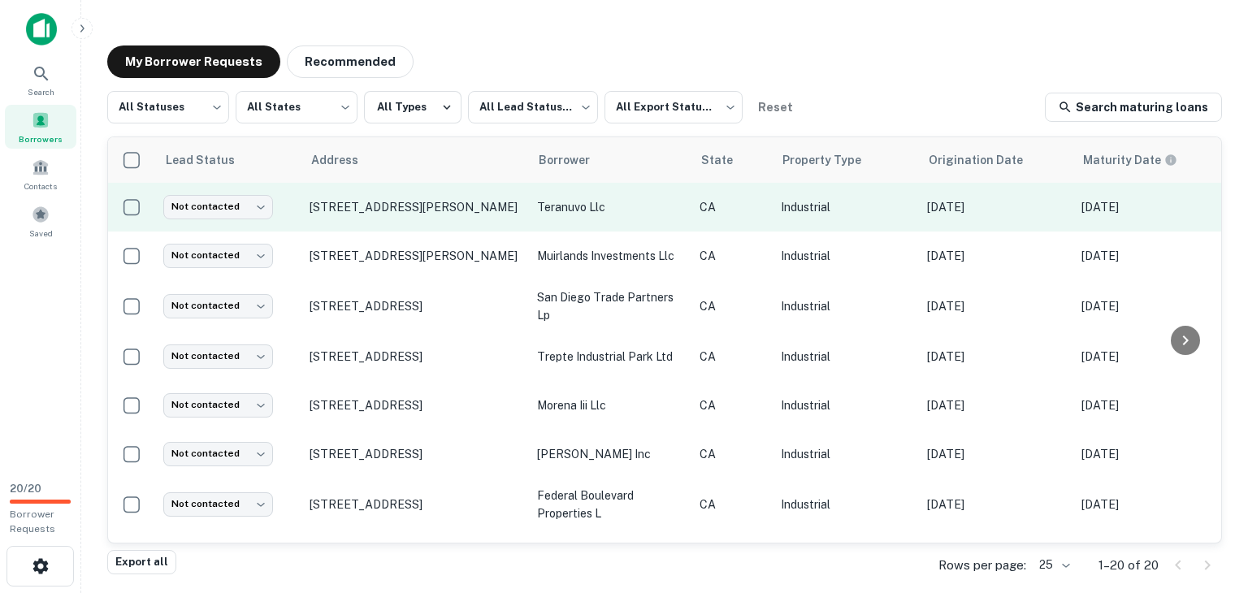
click at [455, 219] on td "[STREET_ADDRESS][PERSON_NAME]" at bounding box center [416, 207] width 228 height 49
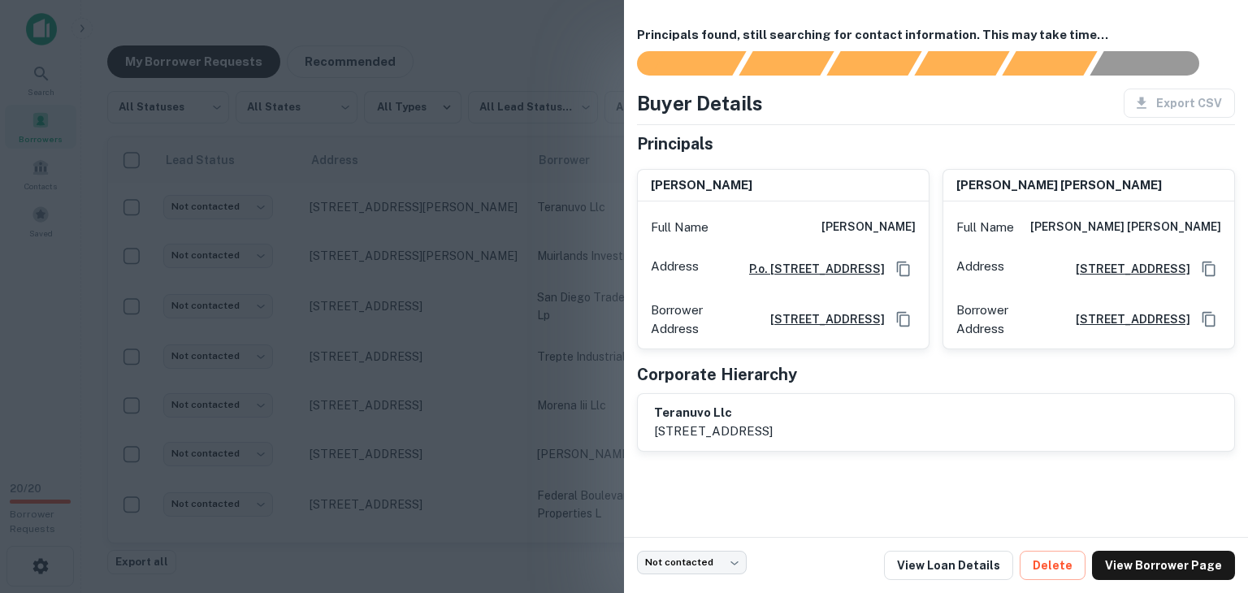
click at [413, 174] on div at bounding box center [624, 296] width 1248 height 593
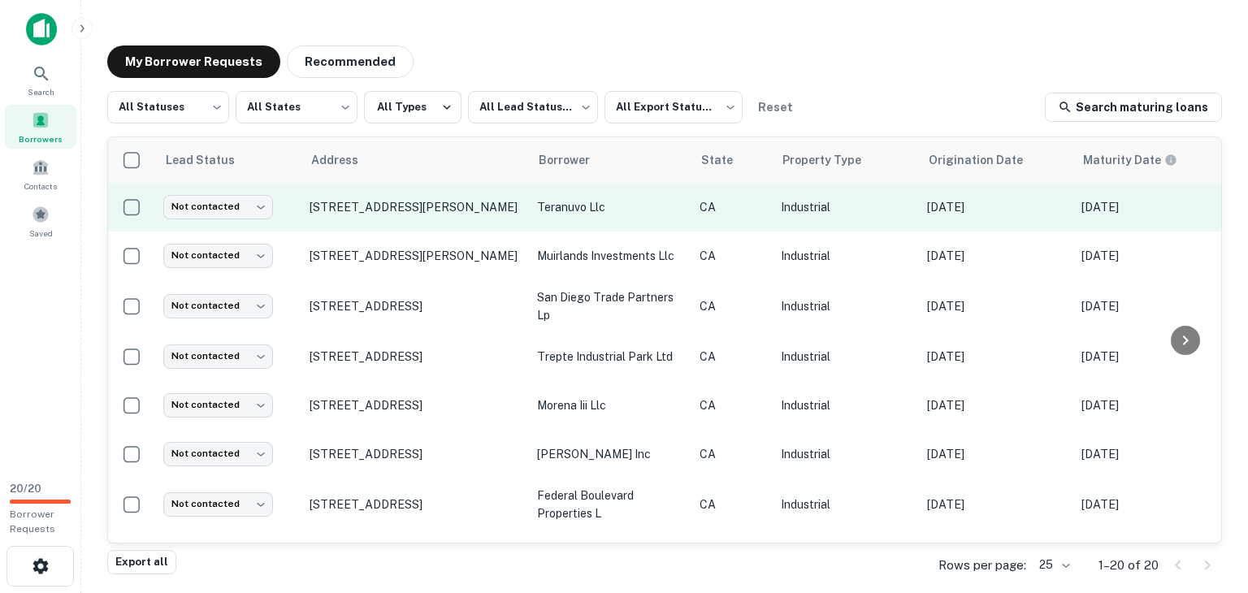
click at [462, 226] on td "[STREET_ADDRESS][PERSON_NAME]" at bounding box center [416, 207] width 228 height 49
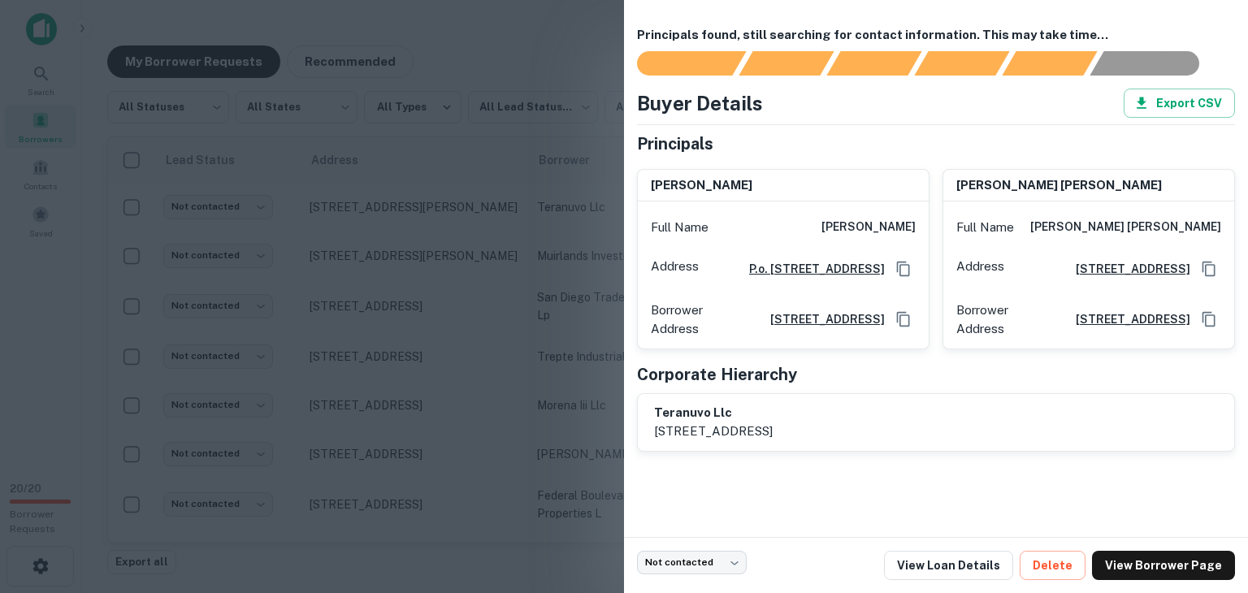
click at [323, 212] on div at bounding box center [624, 296] width 1248 height 593
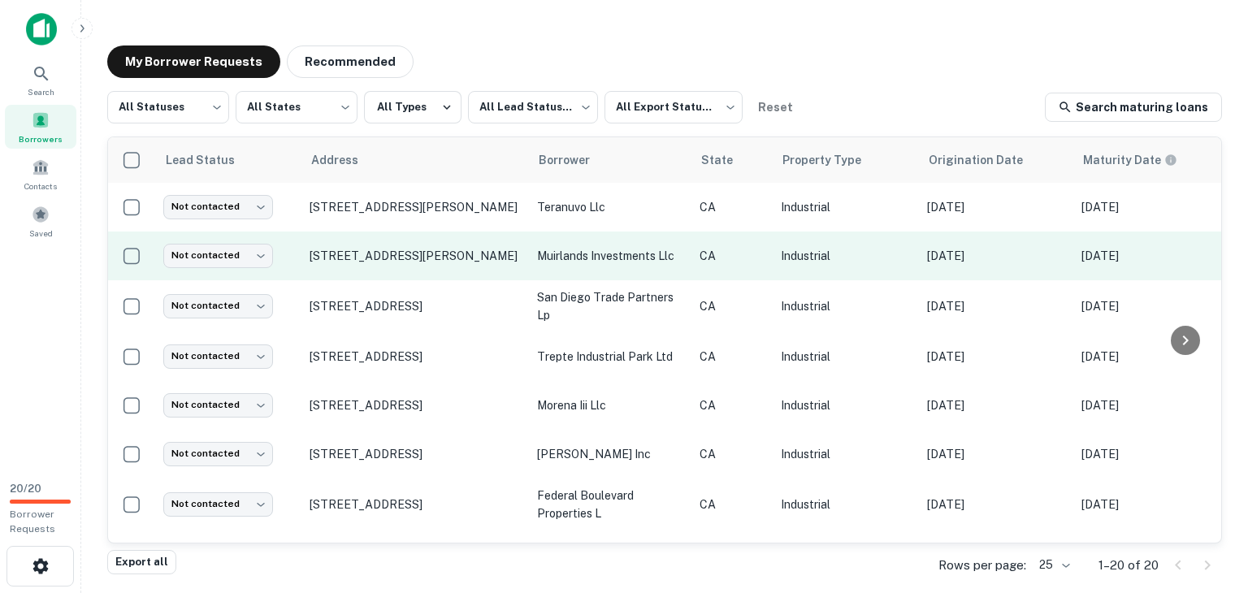
click at [393, 271] on td "[STREET_ADDRESS][PERSON_NAME]" at bounding box center [416, 256] width 228 height 49
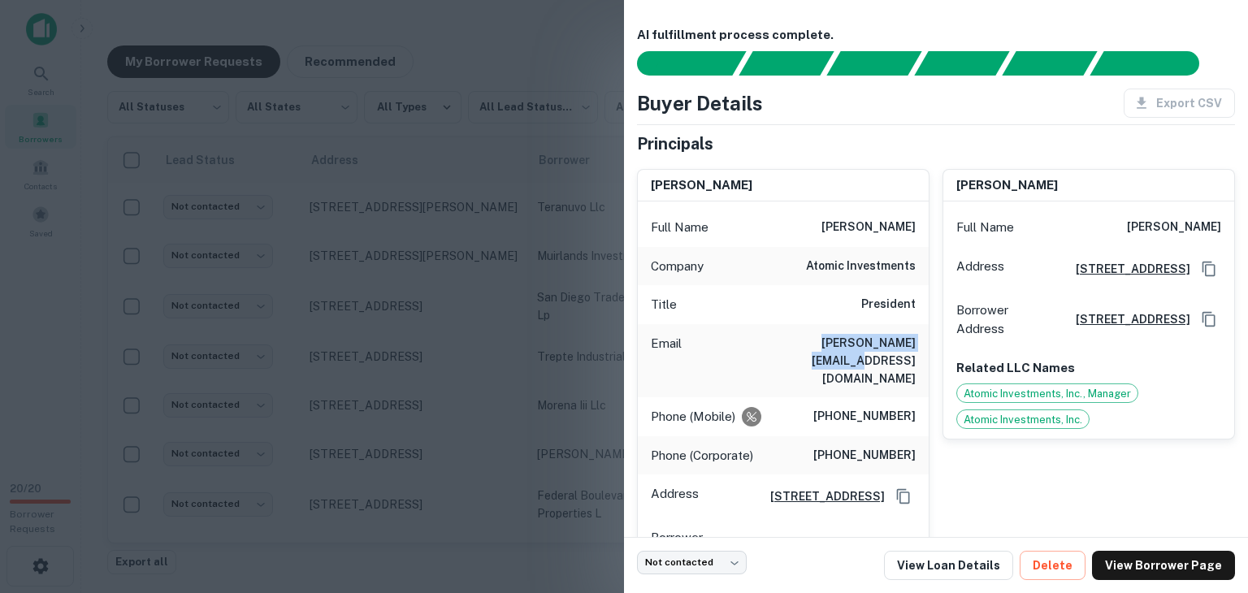
drag, startPoint x: 787, startPoint y: 341, endPoint x: 909, endPoint y: 354, distance: 123.4
click at [909, 354] on div "Email [PERSON_NAME][EMAIL_ADDRESS][DOMAIN_NAME]" at bounding box center [783, 360] width 291 height 73
copy h6 "[PERSON_NAME][EMAIL_ADDRESS][DOMAIN_NAME]"
click at [387, 145] on div at bounding box center [624, 296] width 1248 height 593
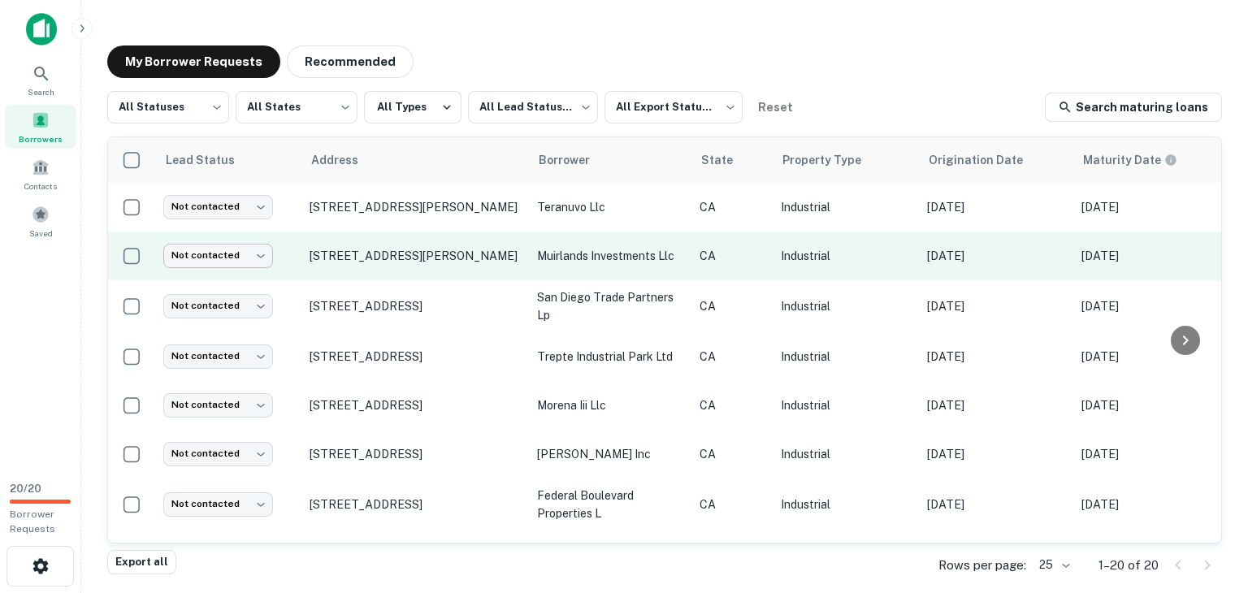
click at [256, 258] on body "Search Borrowers Contacts Saved 20 / 20 Borrower Requests My Borrower Requests …" at bounding box center [624, 296] width 1248 height 593
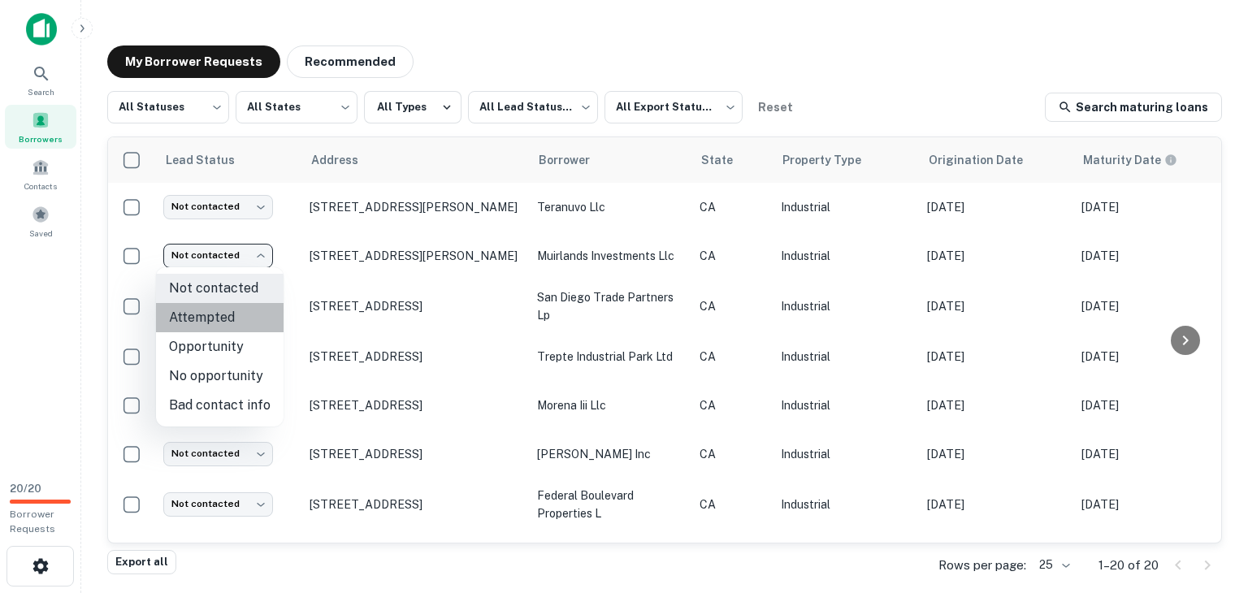
click at [229, 315] on li "Attempted" at bounding box center [220, 317] width 128 height 29
type input "*********"
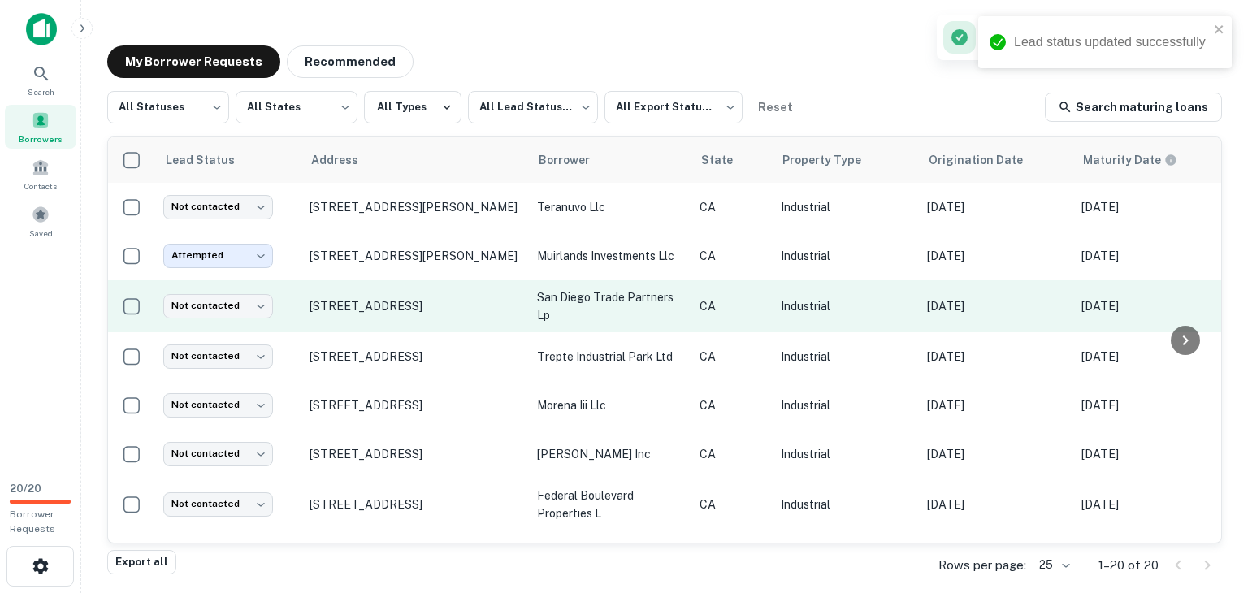
click at [501, 323] on td "[STREET_ADDRESS]" at bounding box center [416, 306] width 228 height 52
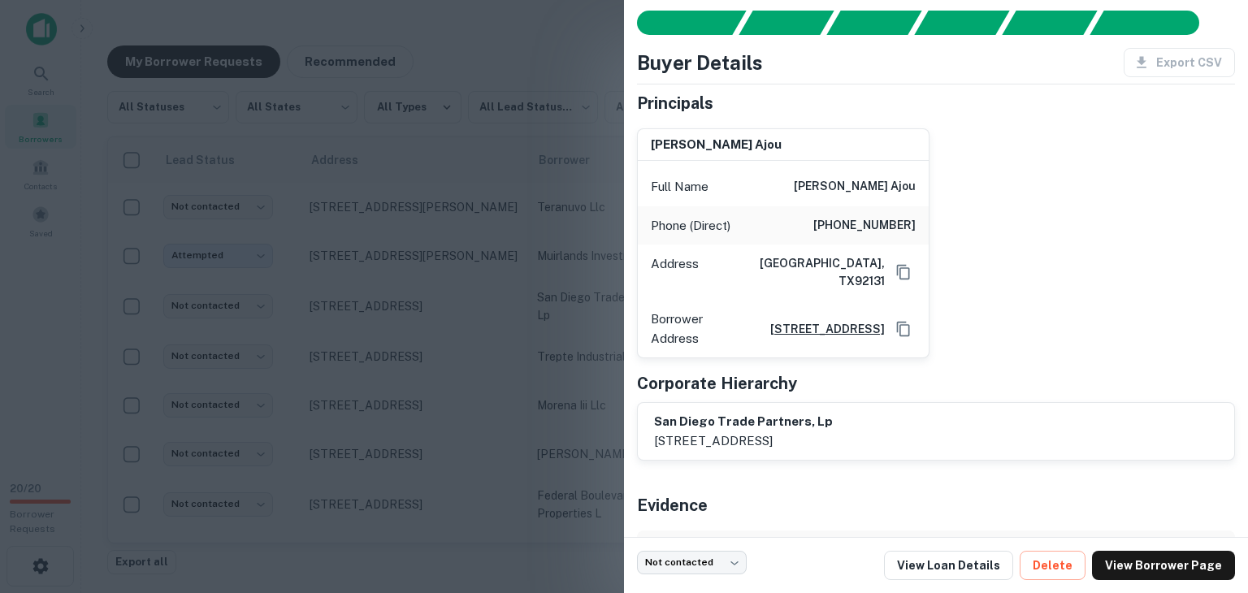
scroll to position [41, 0]
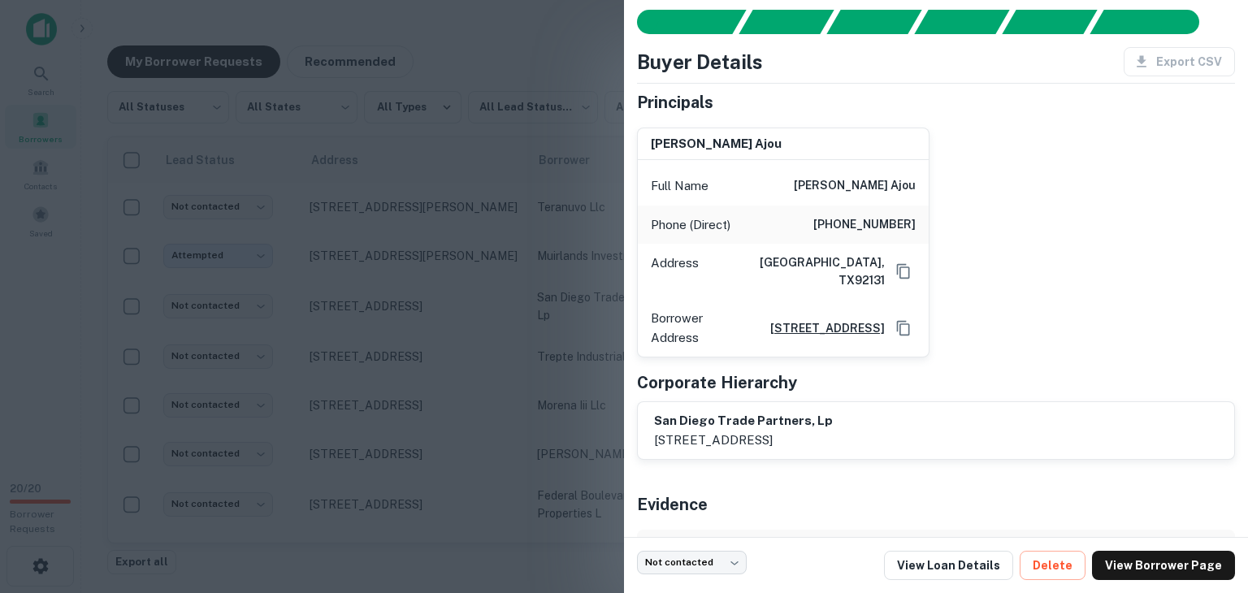
click at [436, 244] on div at bounding box center [624, 296] width 1248 height 593
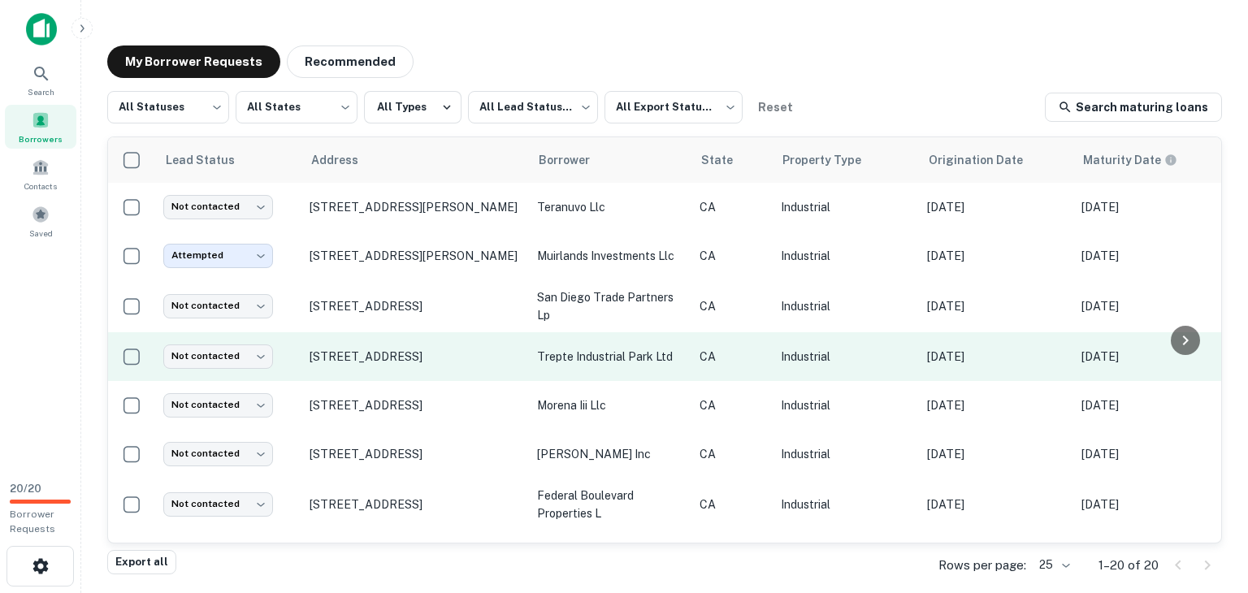
click at [580, 374] on td "trepte industrial park ltd" at bounding box center [610, 356] width 163 height 49
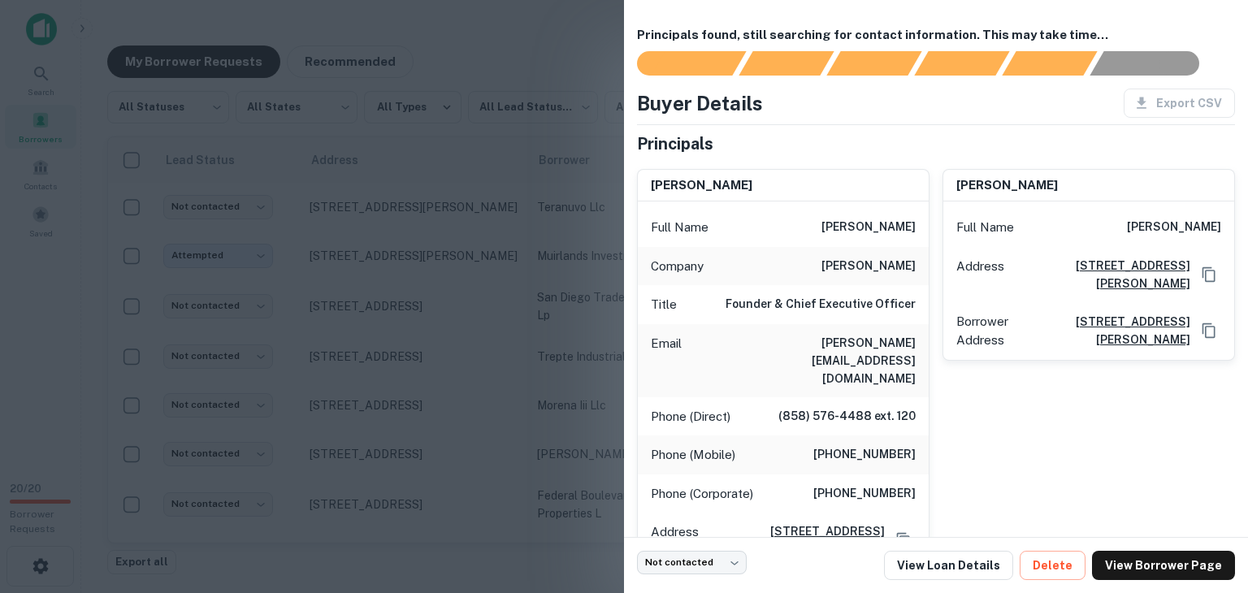
click at [469, 262] on div at bounding box center [624, 296] width 1248 height 593
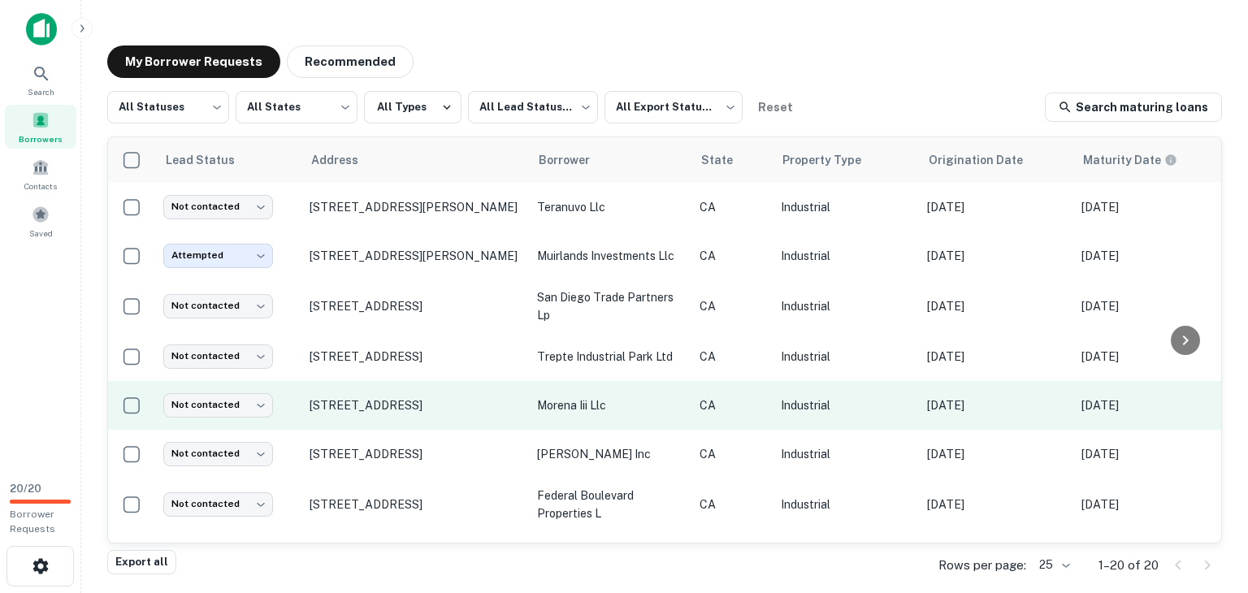
click at [523, 415] on td "[STREET_ADDRESS]" at bounding box center [416, 405] width 228 height 49
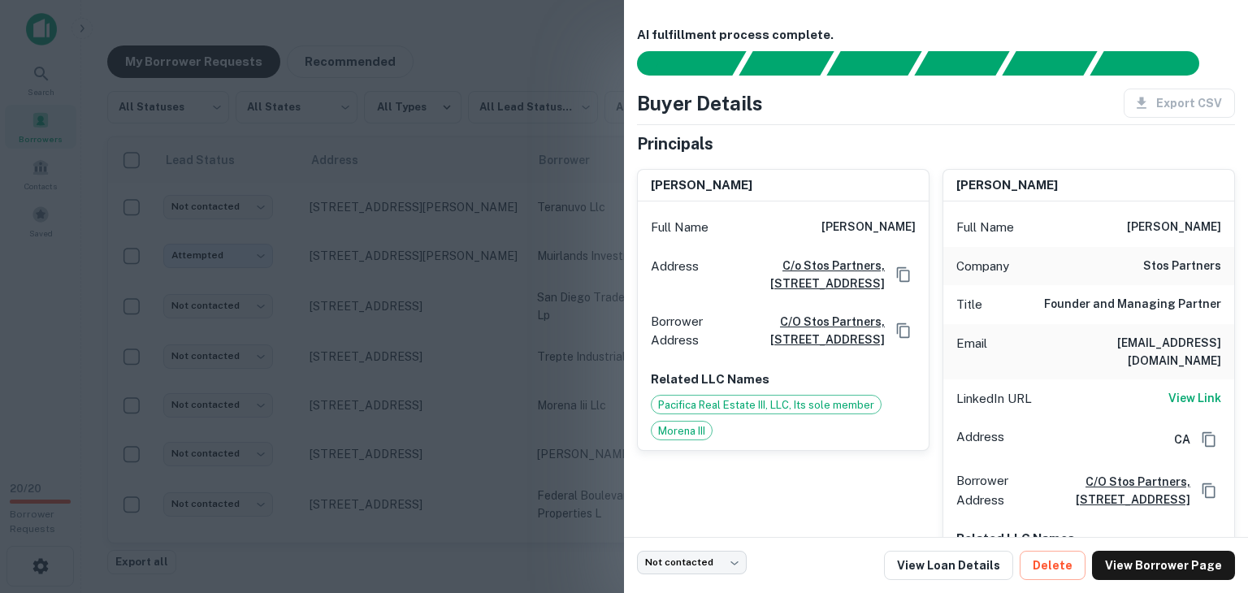
click at [527, 347] on div at bounding box center [624, 296] width 1248 height 593
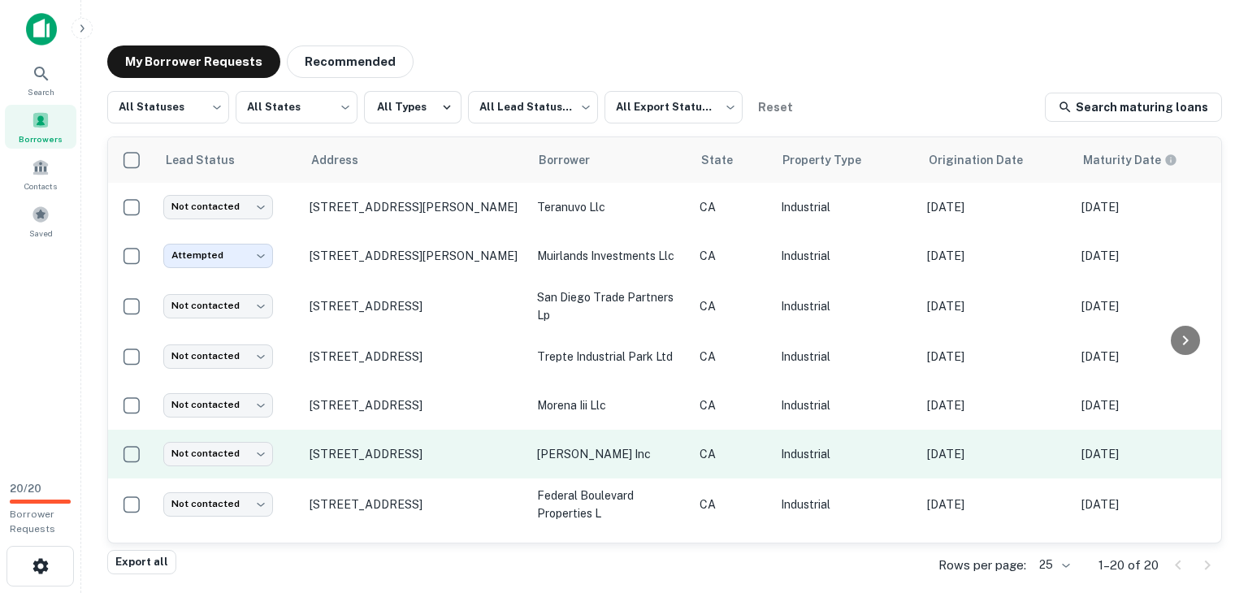
click at [653, 465] on td "[PERSON_NAME] inc" at bounding box center [610, 454] width 163 height 49
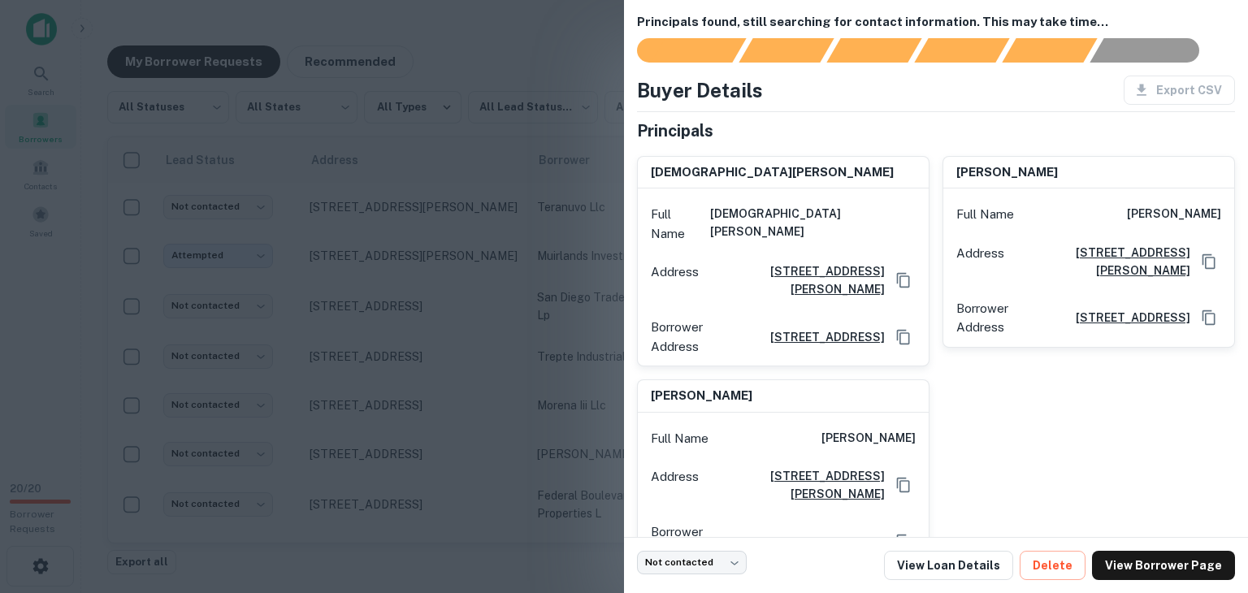
scroll to position [0, 0]
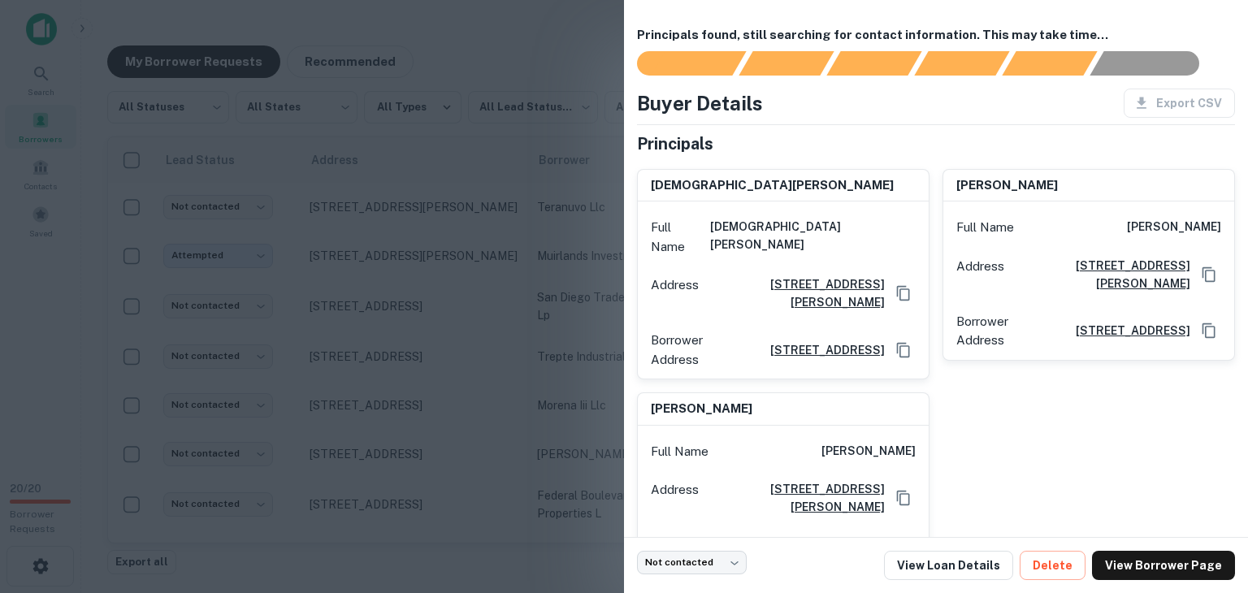
click at [423, 312] on div at bounding box center [624, 296] width 1248 height 593
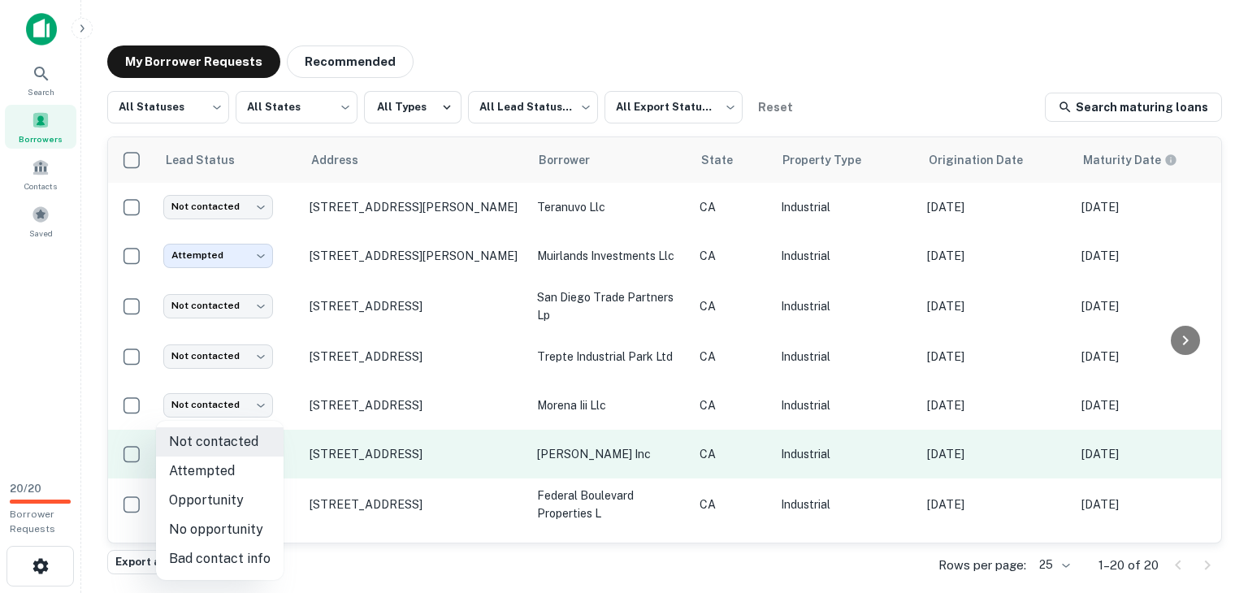
click at [251, 458] on body "Search Borrowers Contacts Saved 20 / 20 Borrower Requests My Borrower Requests …" at bounding box center [624, 296] width 1248 height 593
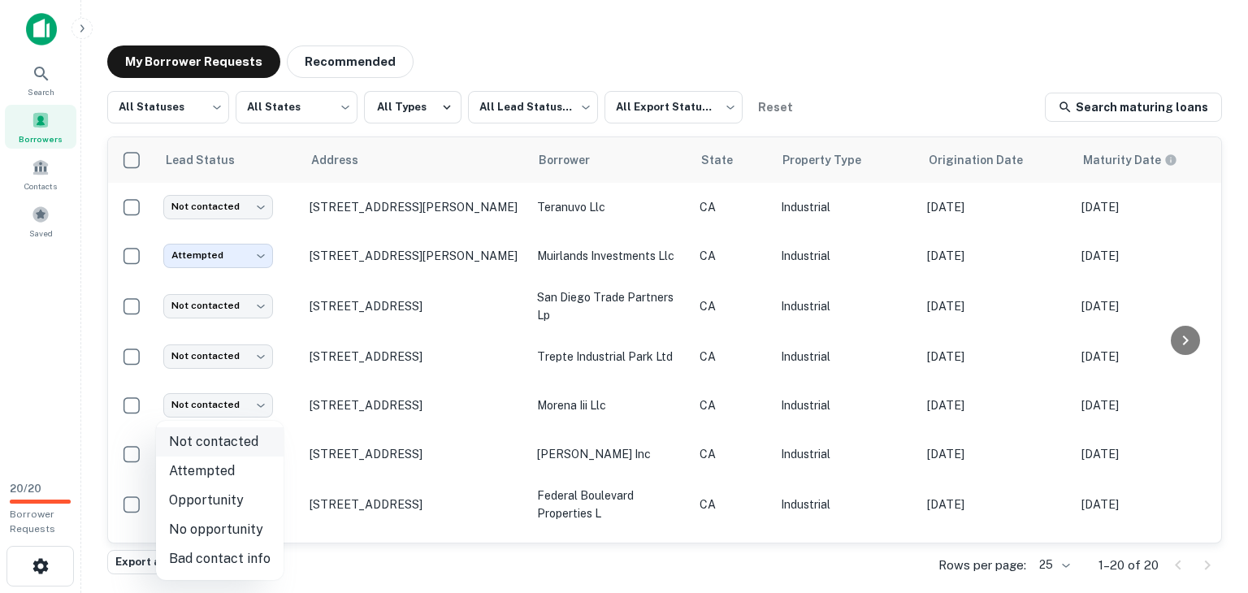
click at [230, 441] on li "Not contacted" at bounding box center [220, 442] width 128 height 29
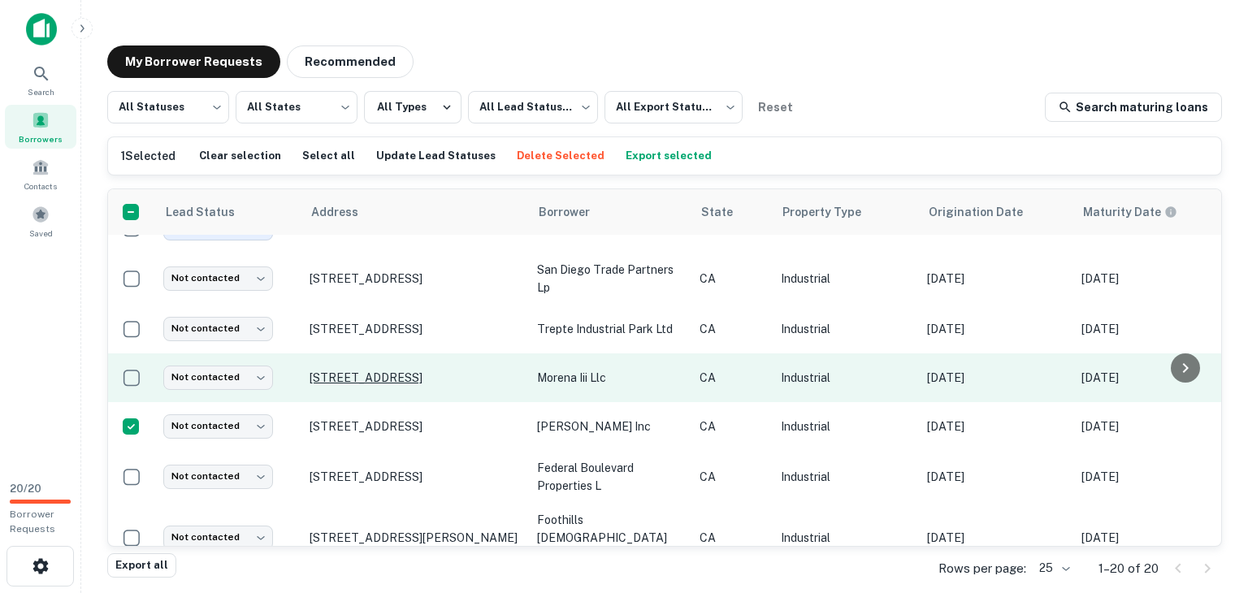
scroll to position [81, 0]
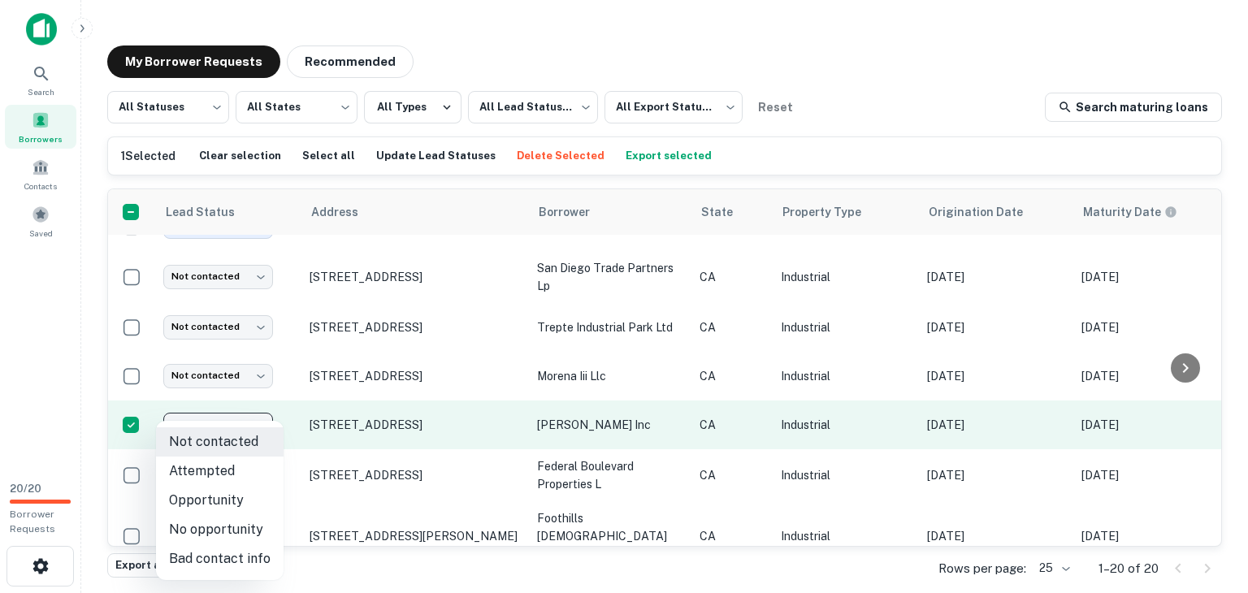
click at [247, 421] on body "Search Borrowers Contacts Saved 20 / 20 Borrower Requests My Borrower Requests …" at bounding box center [624, 296] width 1248 height 593
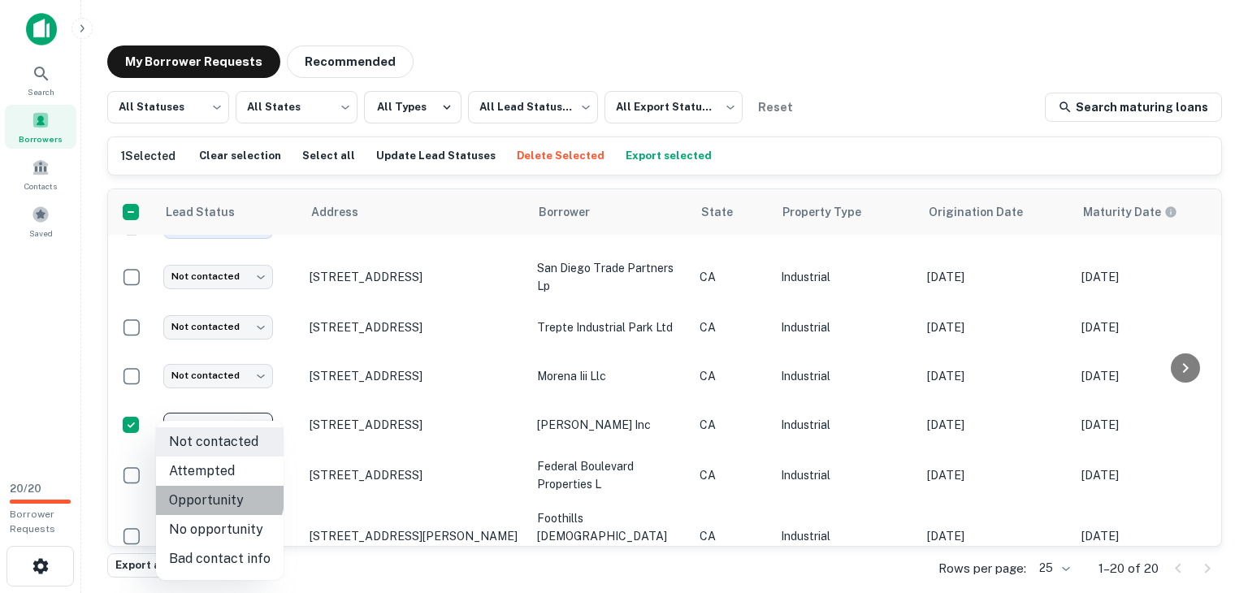
click at [218, 494] on li "Opportunity" at bounding box center [220, 500] width 128 height 29
type input "**********"
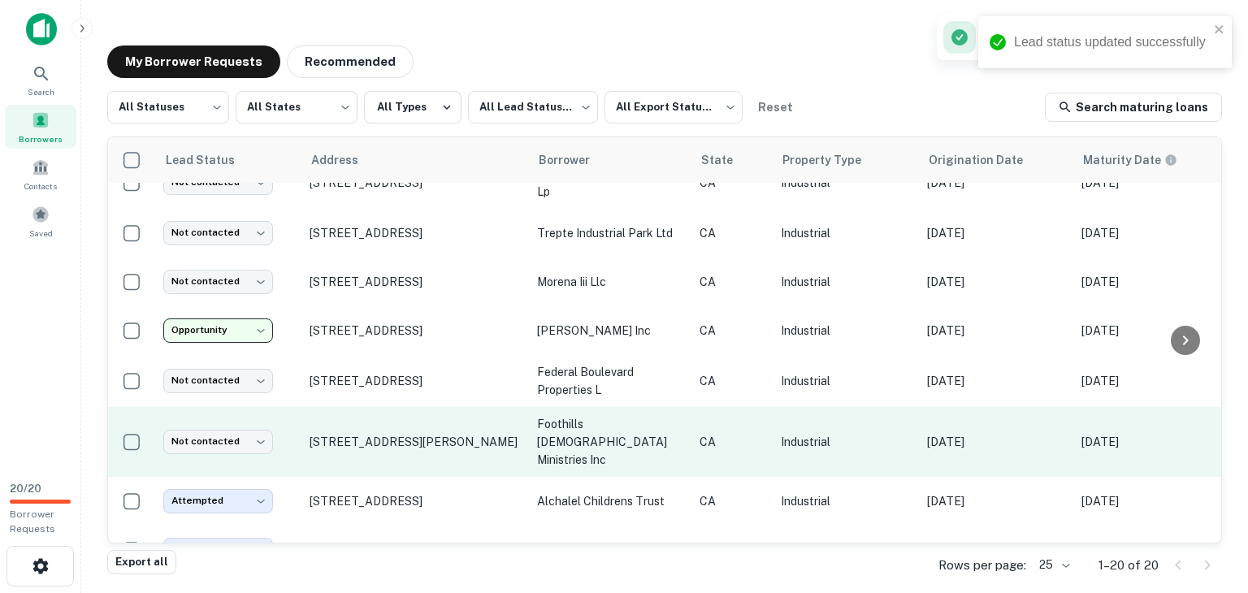
scroll to position [127, 0]
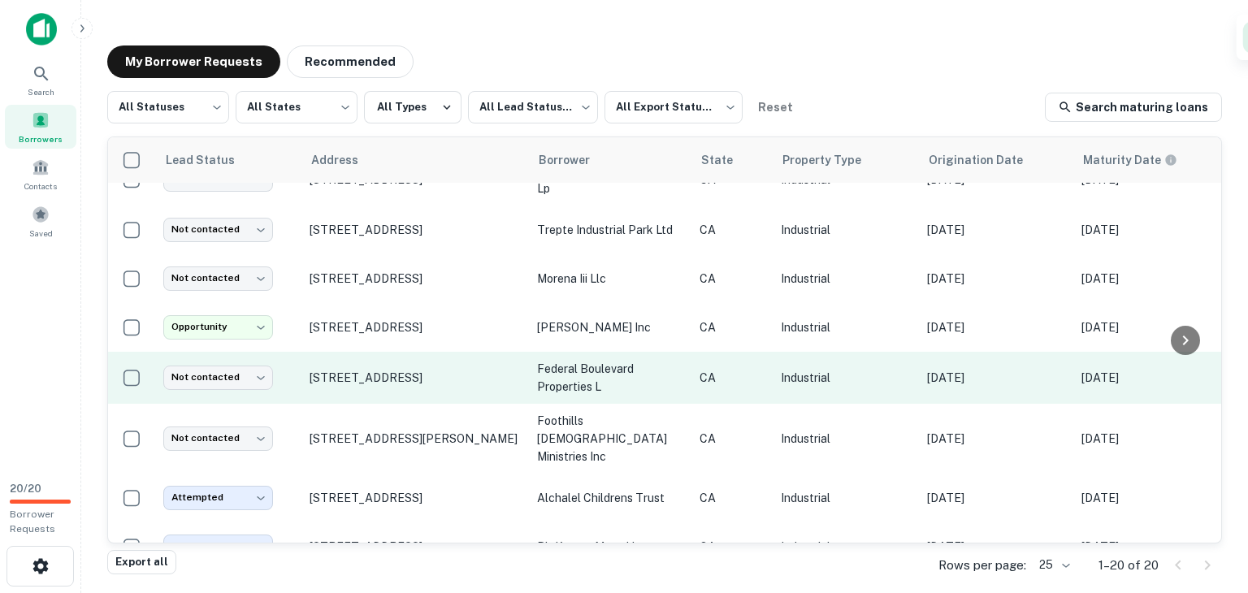
click at [527, 381] on td "[STREET_ADDRESS]" at bounding box center [416, 378] width 228 height 52
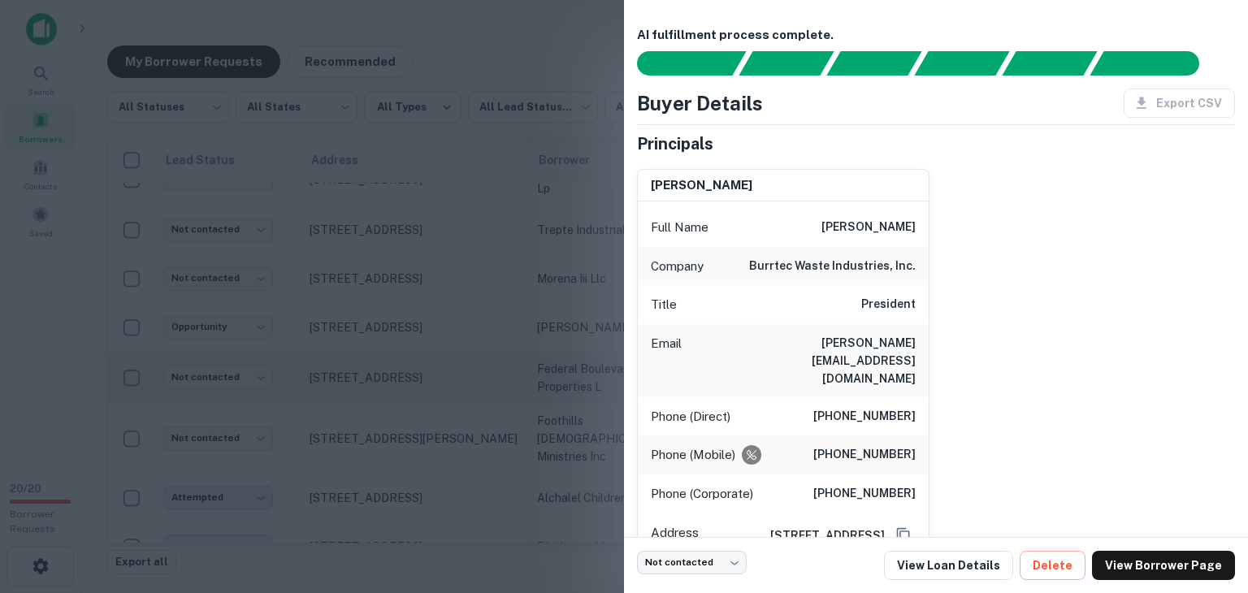
click at [527, 381] on div at bounding box center [624, 296] width 1248 height 593
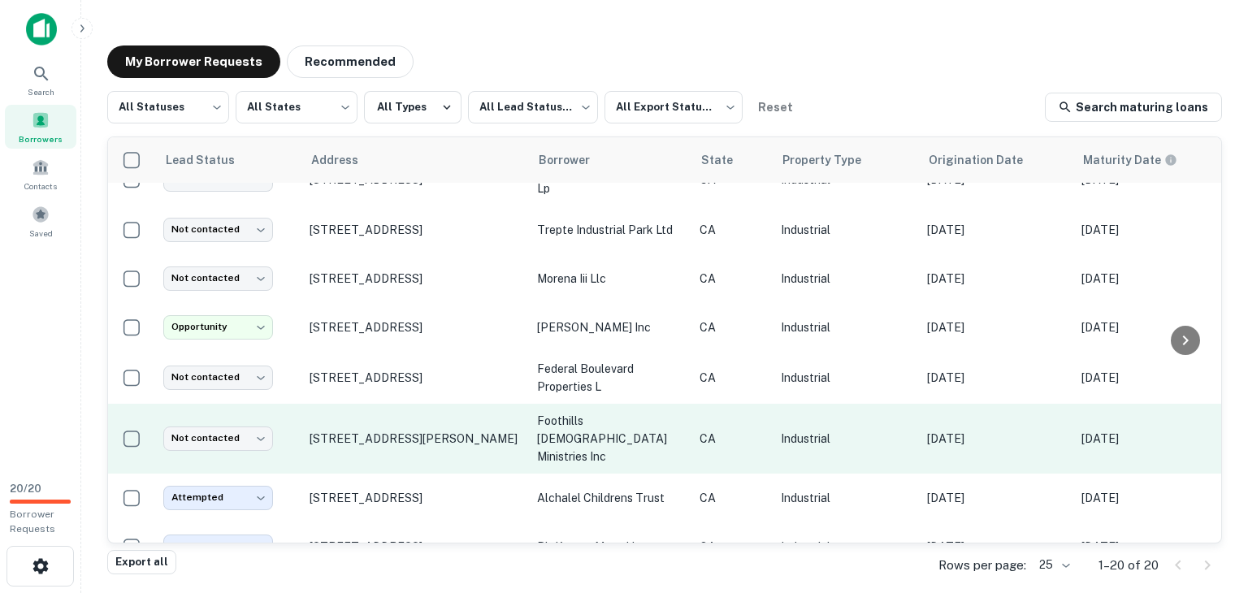
click at [606, 430] on p "foothills [DEMOGRAPHIC_DATA] ministries inc" at bounding box center [610, 439] width 146 height 54
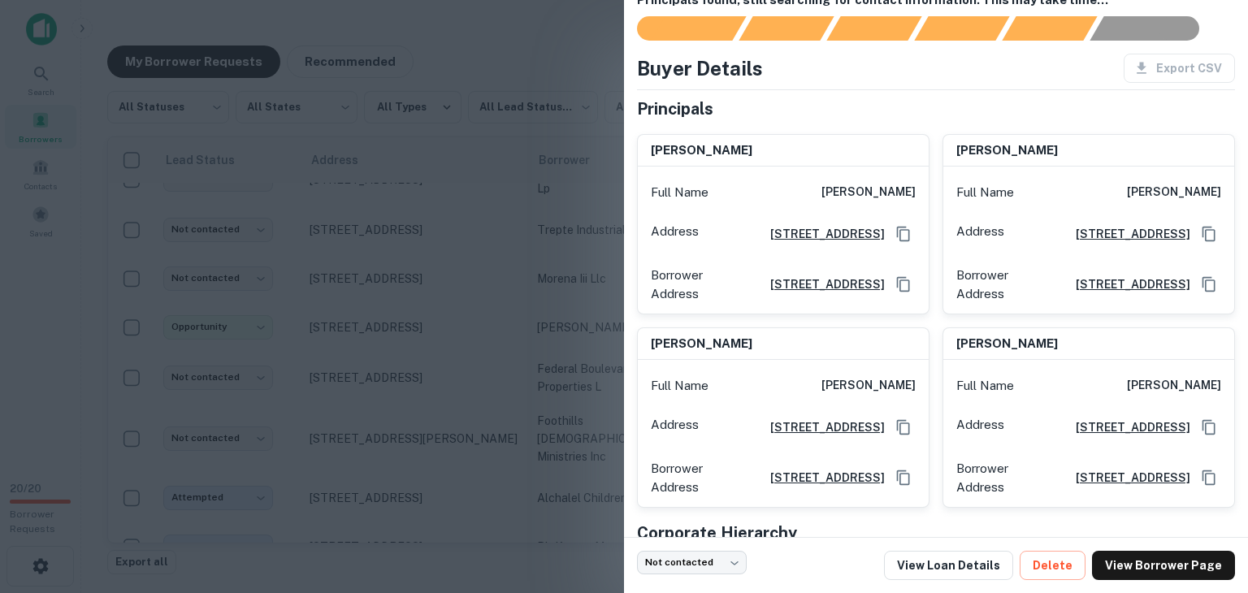
scroll to position [155, 0]
